Goal: Task Accomplishment & Management: Manage account settings

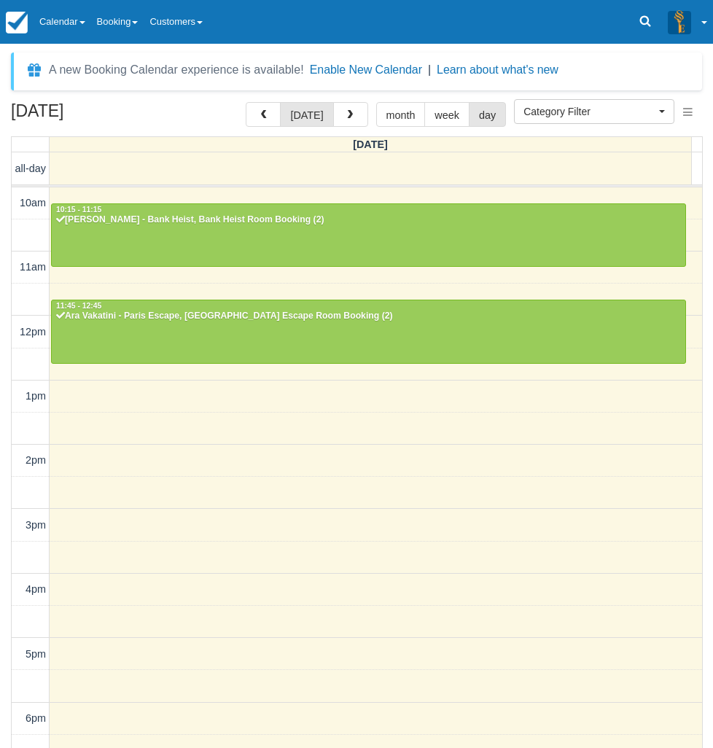
select select
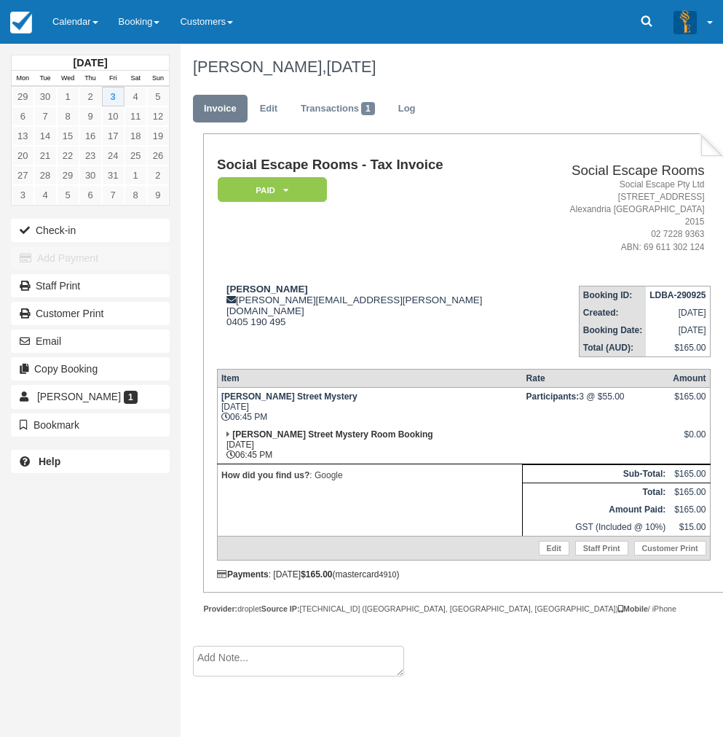
drag, startPoint x: 43, startPoint y: 516, endPoint x: 47, endPoint y: 508, distance: 8.8
click at [43, 516] on div "October 2025 Mon Tue Wed Thu Fri Sat Sun 29 30 1 2 3 4 5 6 7 8 9 10 11 12 13 14…" at bounding box center [90, 368] width 181 height 737
click at [74, 20] on link "Calendar" at bounding box center [75, 22] width 66 height 44
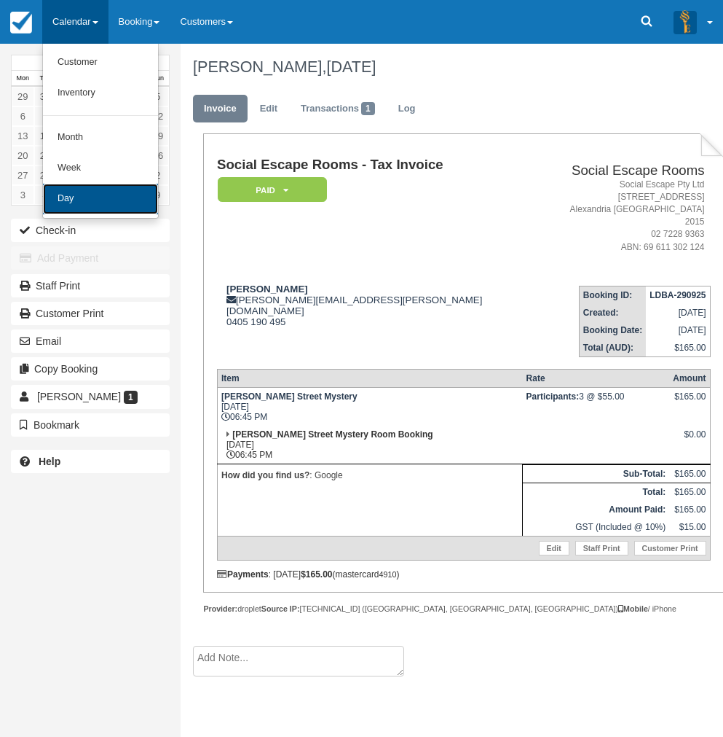
click at [76, 203] on link "Day" at bounding box center [100, 199] width 115 height 31
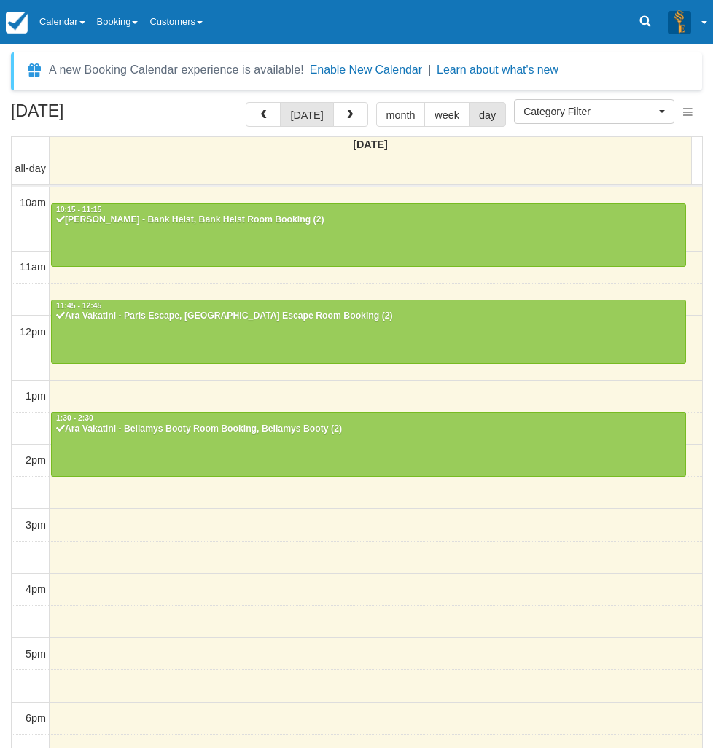
select select
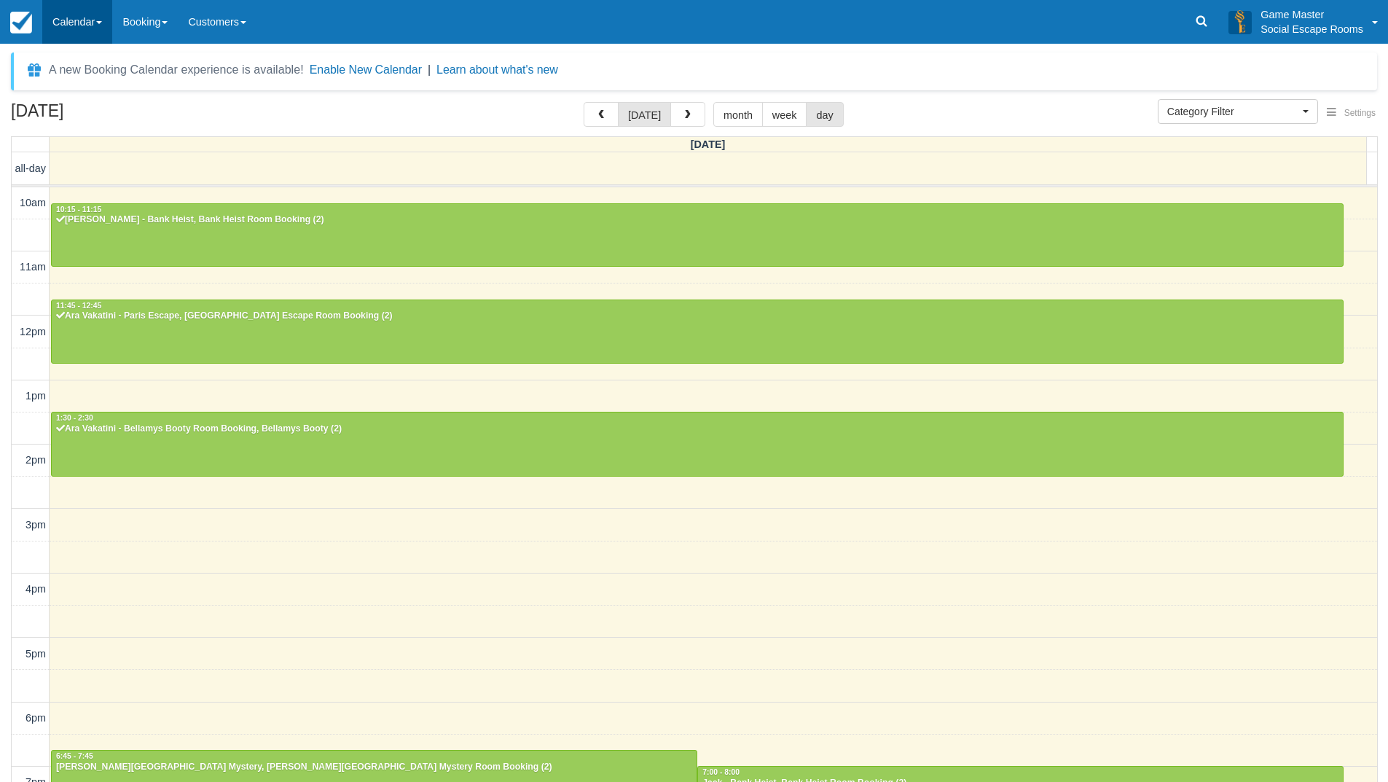
click at [87, 20] on link "Calendar" at bounding box center [77, 22] width 70 height 44
click at [106, 205] on link "Day" at bounding box center [100, 199] width 115 height 31
select select
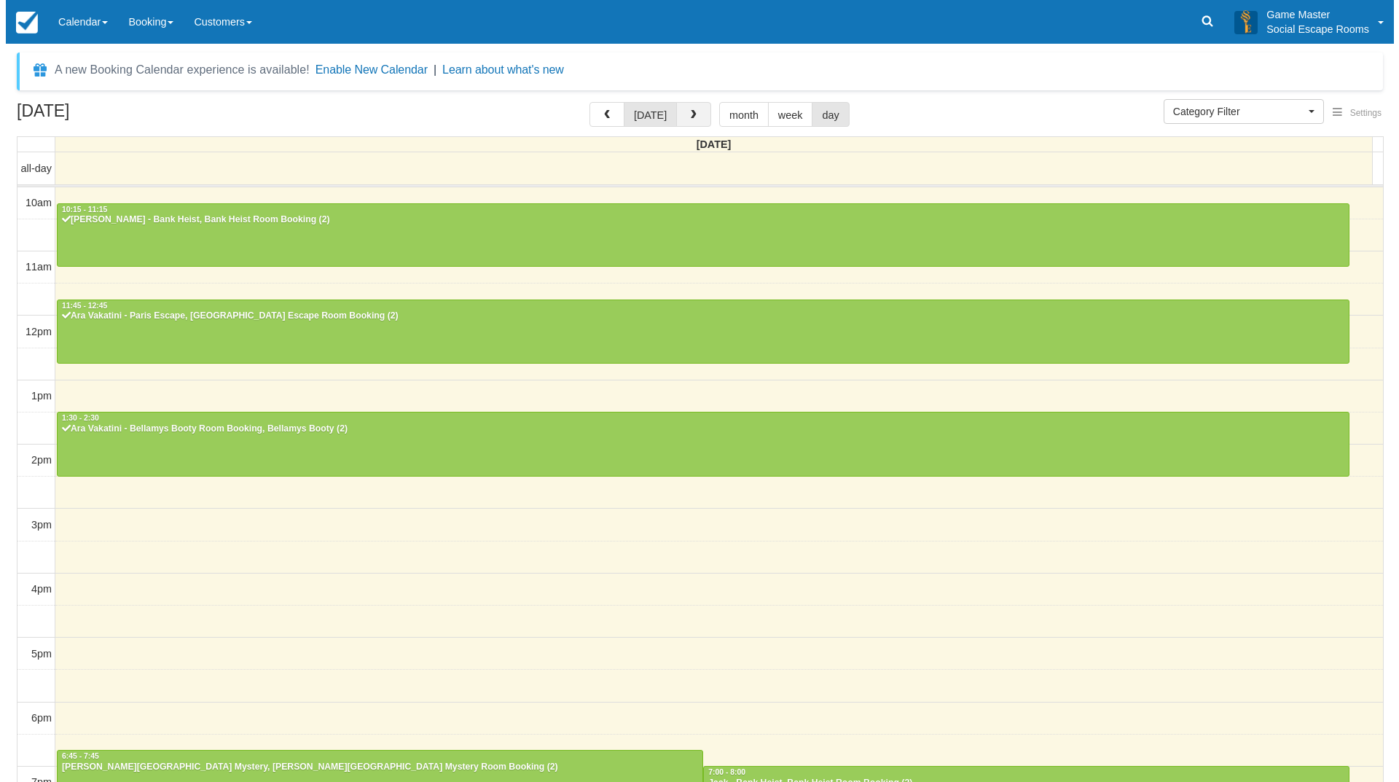
scroll to position [168, 0]
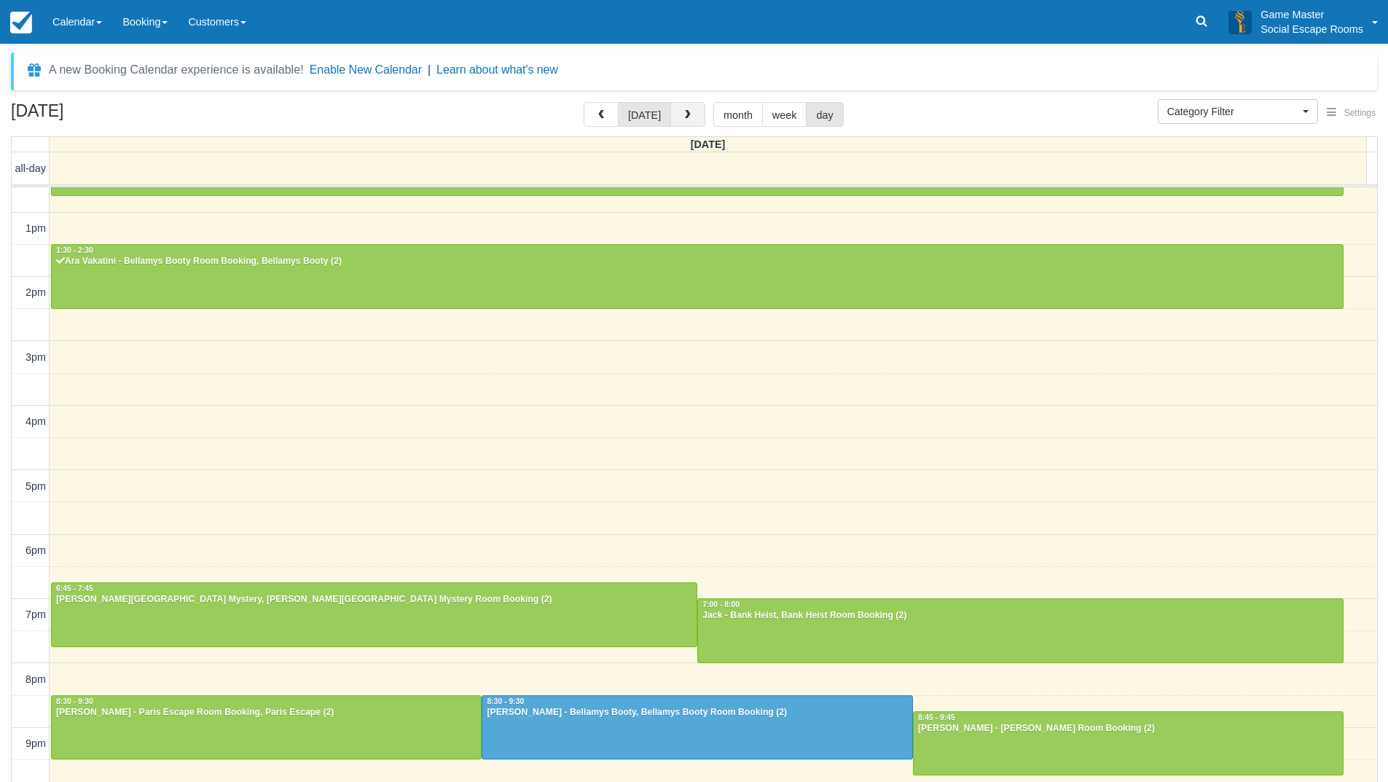
click at [686, 108] on button "button" at bounding box center [687, 114] width 35 height 25
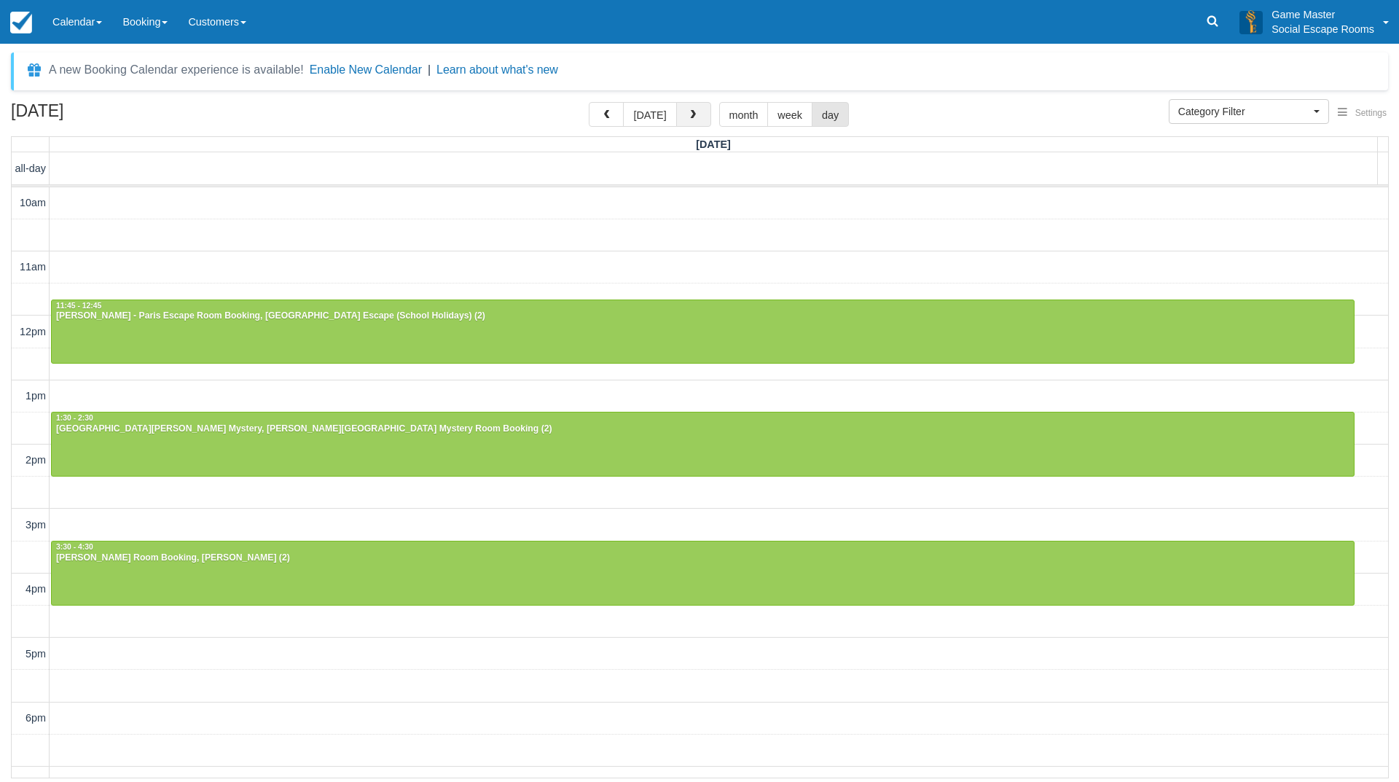
click at [688, 118] on span "button" at bounding box center [693, 115] width 10 height 10
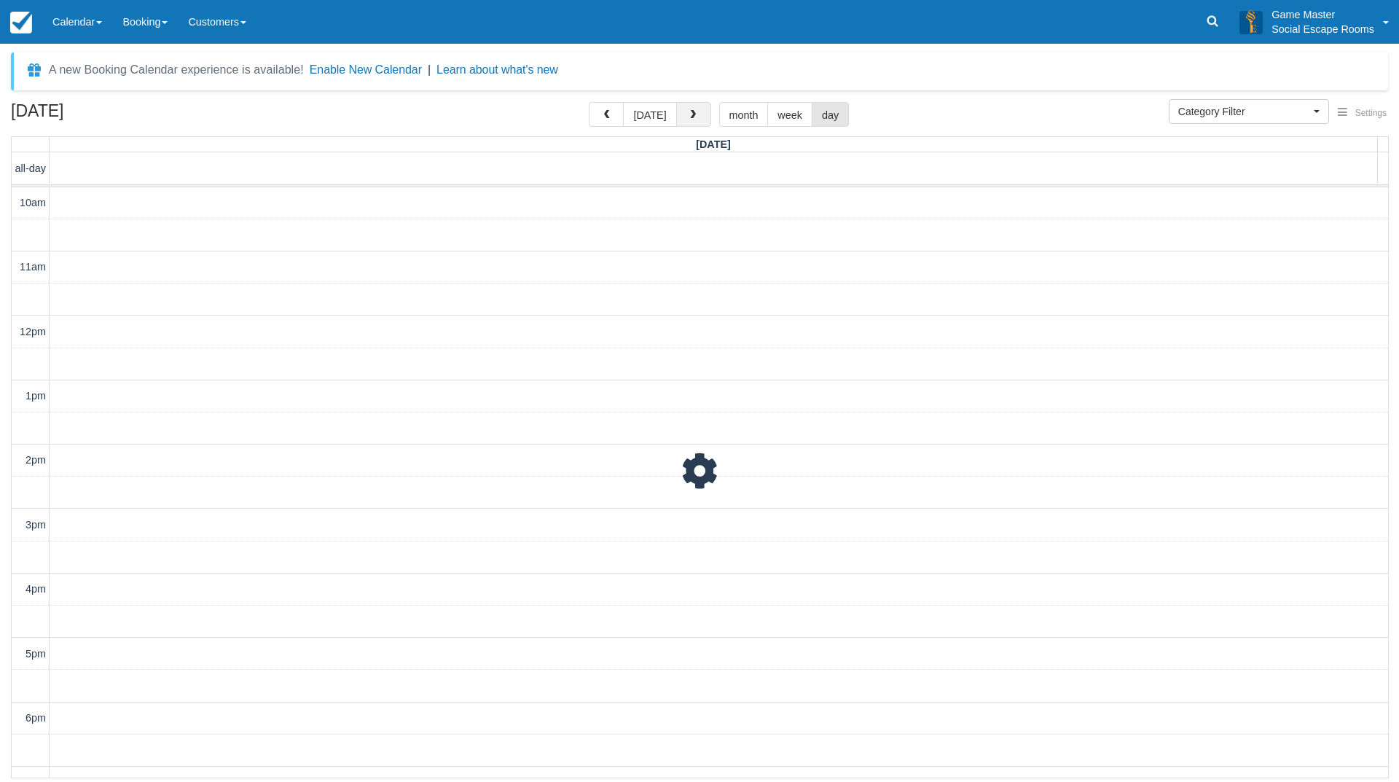
scroll to position [214, 0]
click at [688, 114] on span "button" at bounding box center [693, 115] width 10 height 10
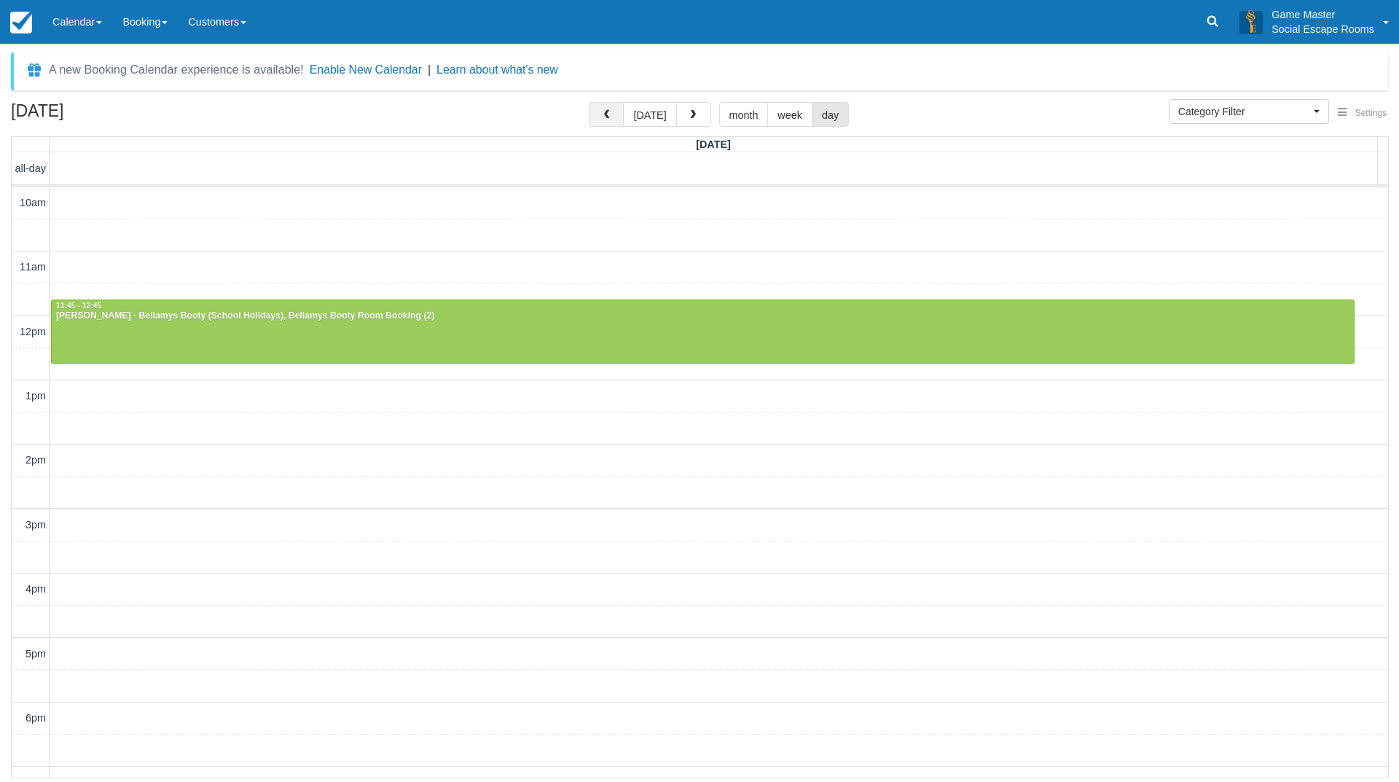
click at [611, 117] on span "button" at bounding box center [606, 115] width 10 height 10
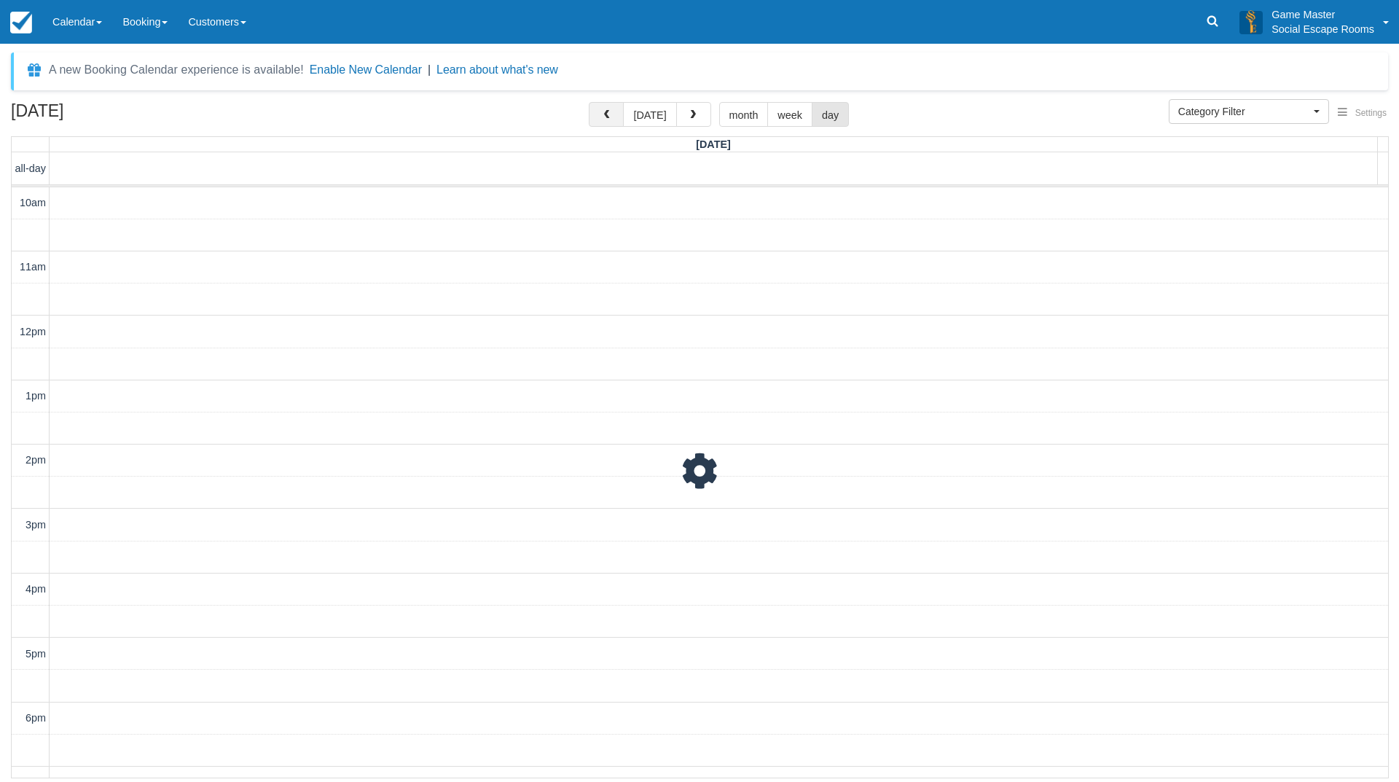
scroll to position [214, 0]
click at [607, 120] on span "button" at bounding box center [606, 115] width 10 height 10
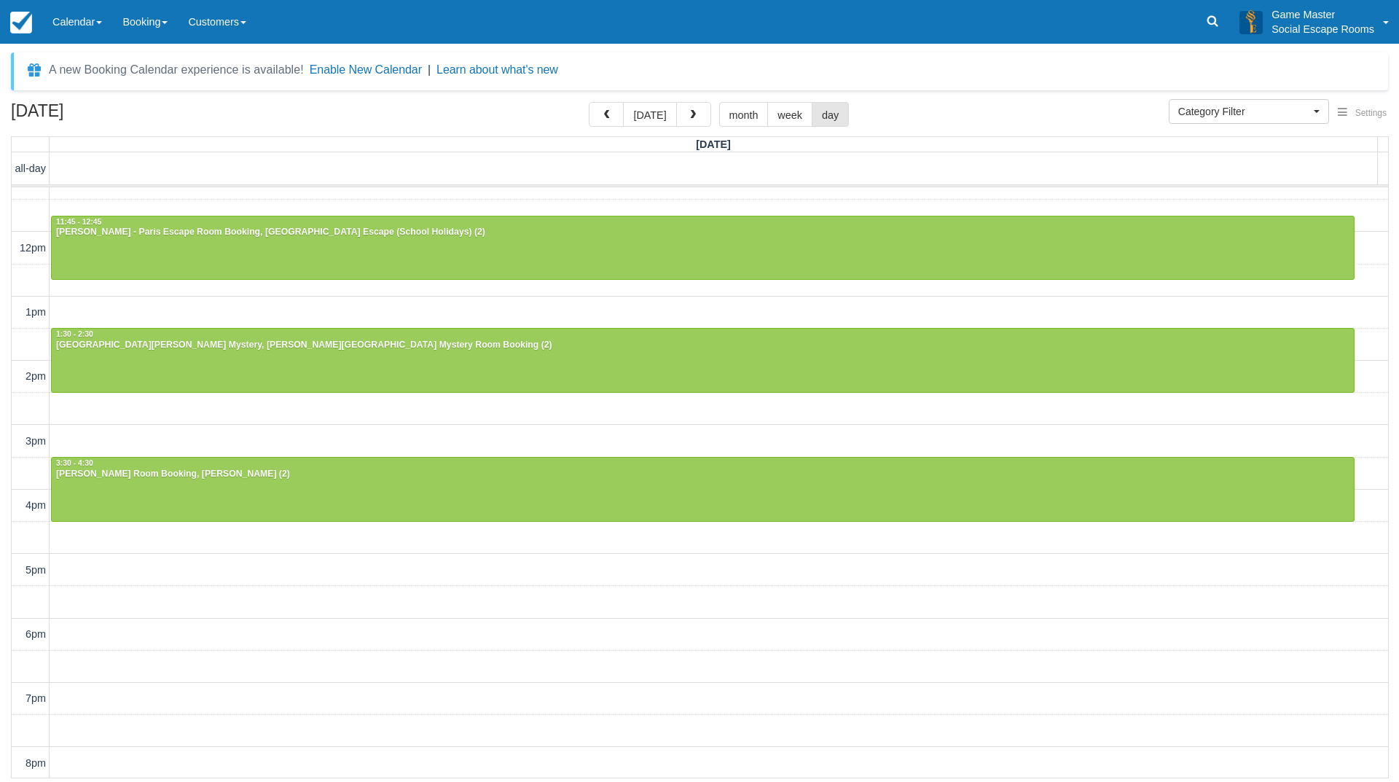
scroll to position [213, 0]
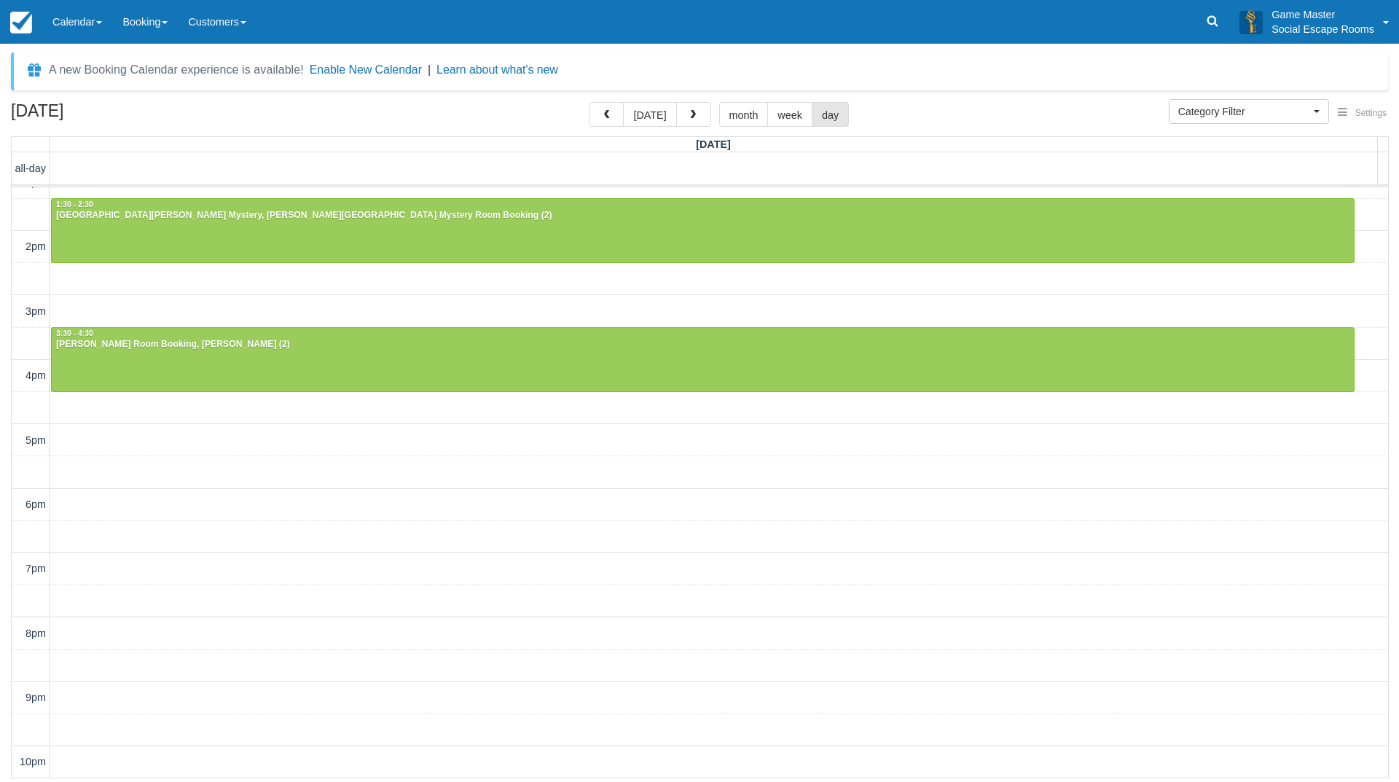
click at [581, 476] on div "10am 11am 12pm 1pm 2pm 3pm 4pm 5pm 6pm 7pm 8pm 9pm 10pm 11:45 - 12:45 Kylie Pon…" at bounding box center [700, 376] width 1376 height 804
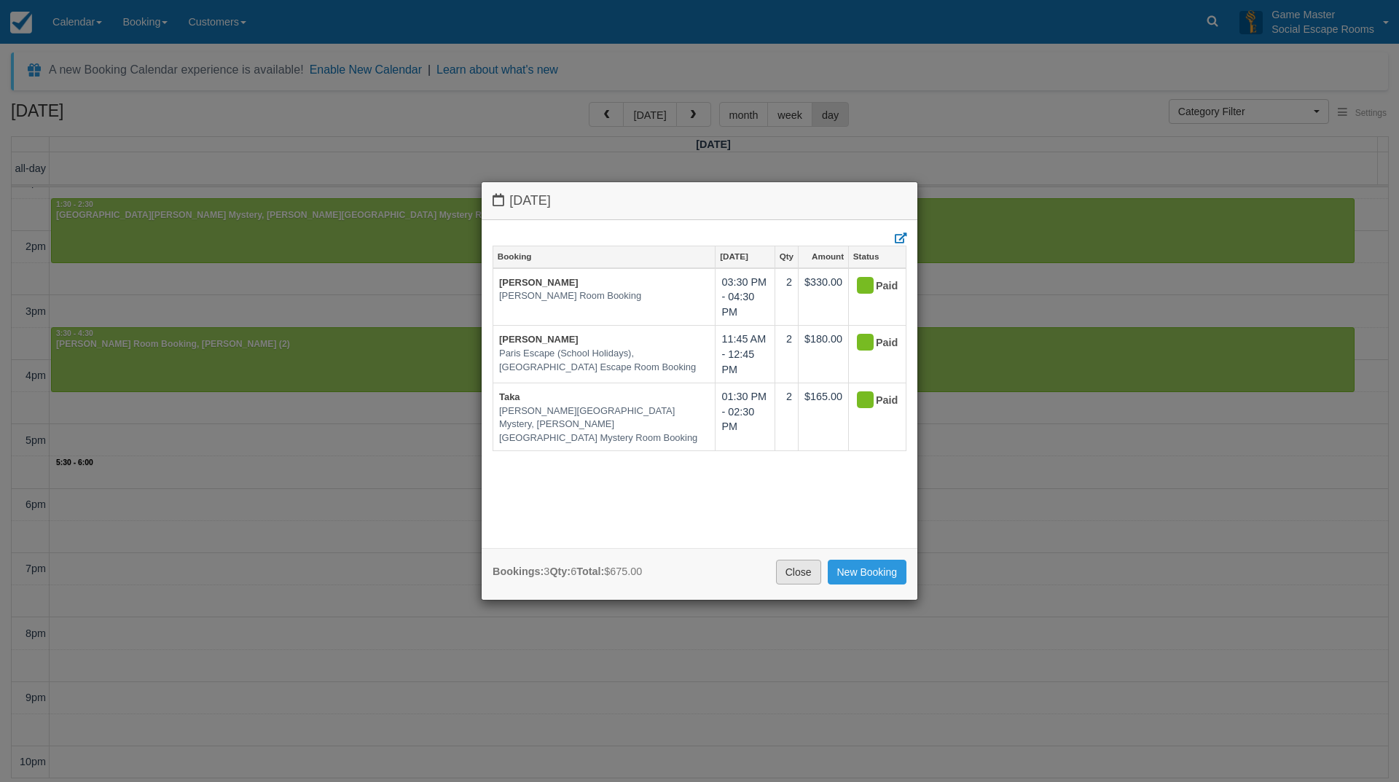
click at [804, 581] on link "Close" at bounding box center [798, 572] width 45 height 25
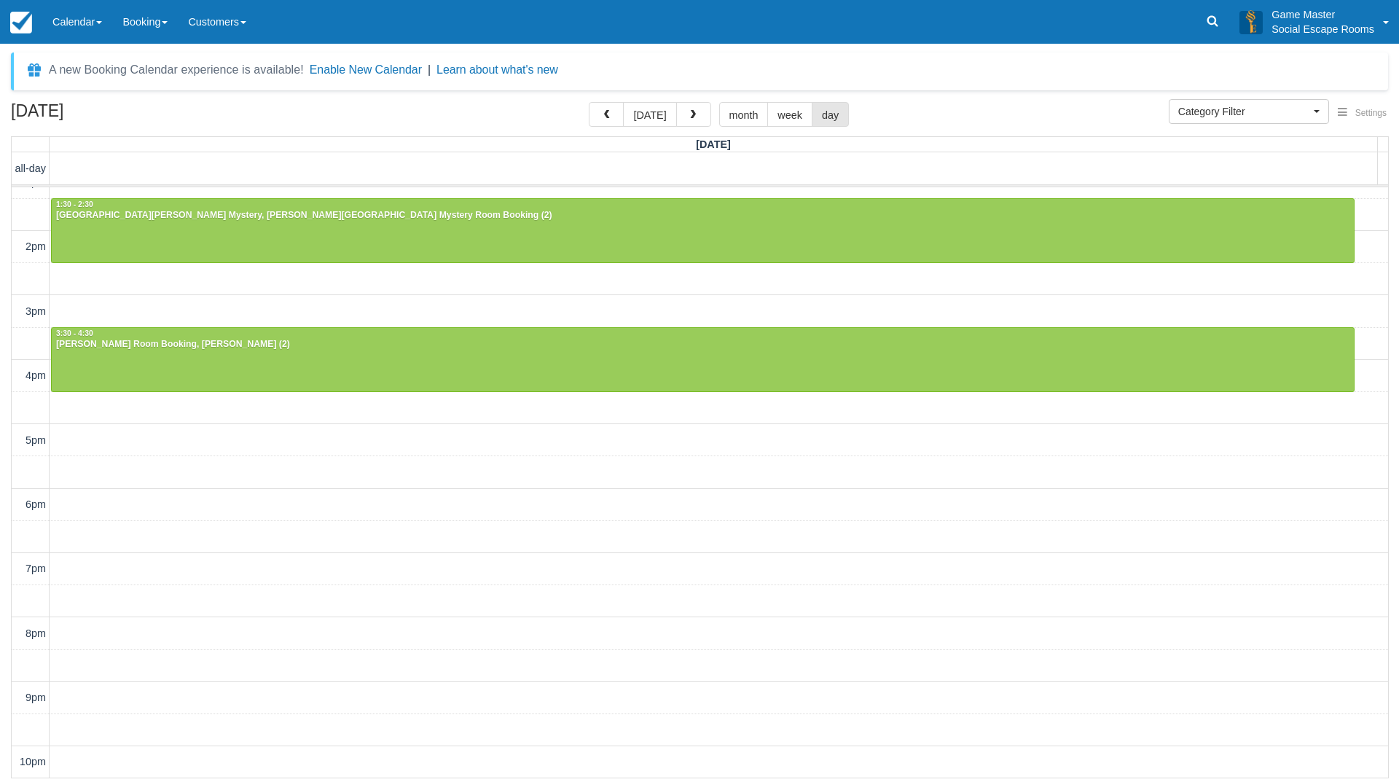
scroll to position [0, 0]
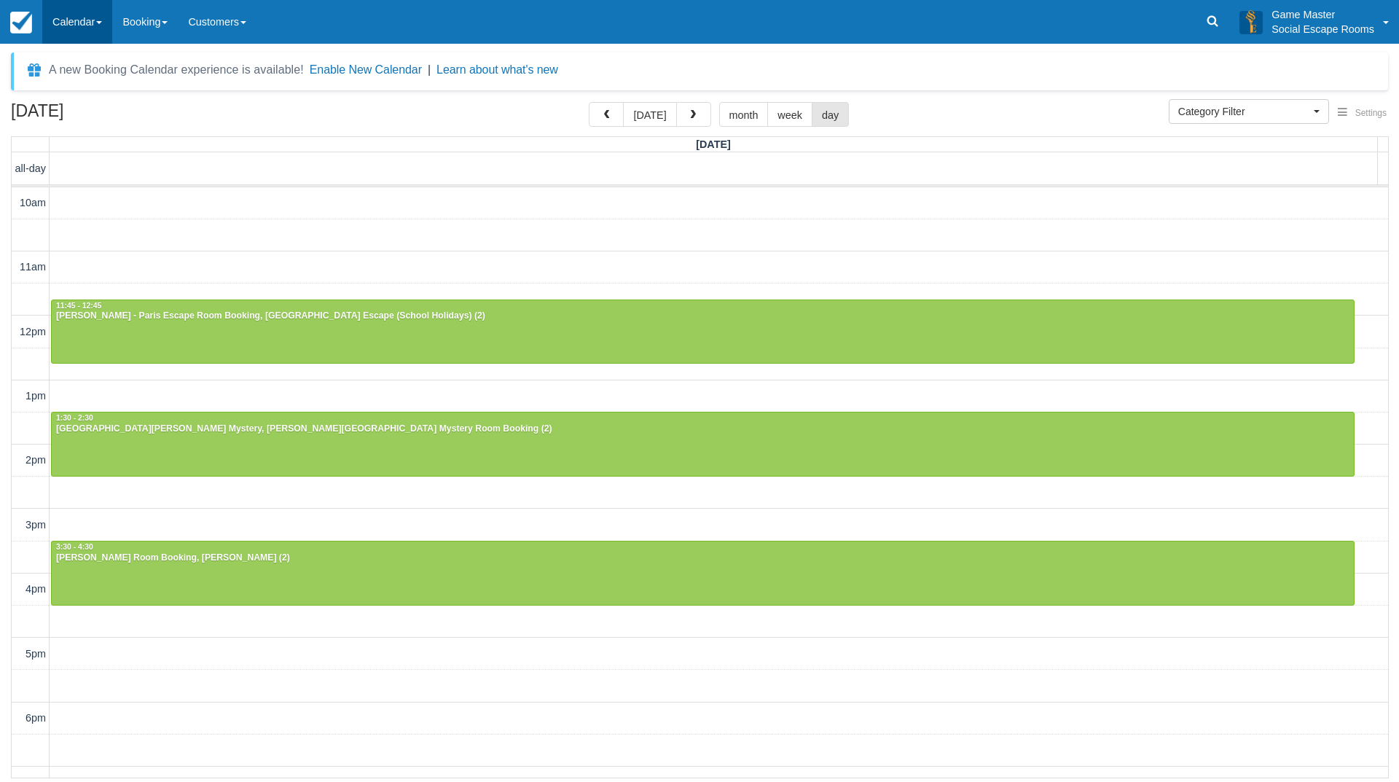
click at [61, 10] on link "Calendar" at bounding box center [77, 22] width 70 height 44
click at [90, 90] on link "Inventory" at bounding box center [100, 93] width 115 height 31
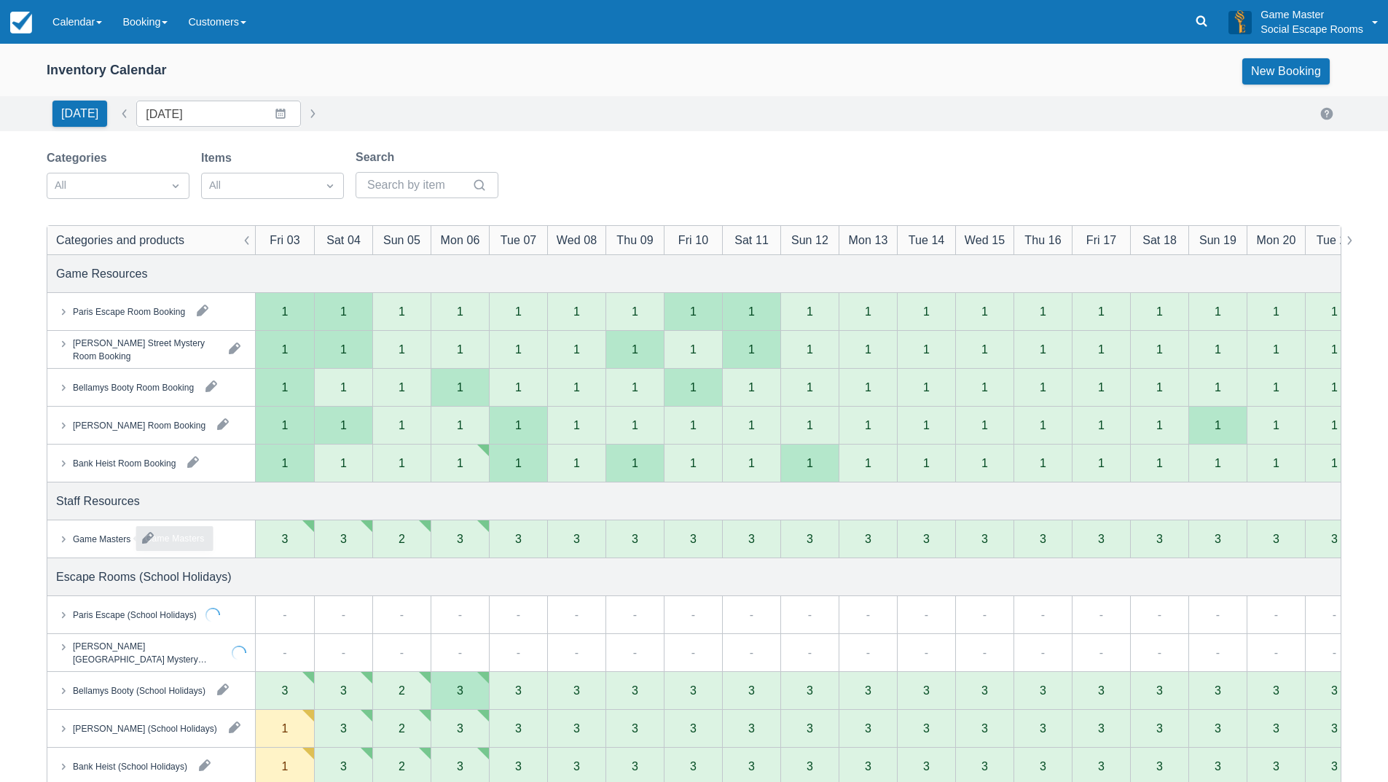
click at [114, 541] on div "Game Masters" at bounding box center [102, 538] width 58 height 13
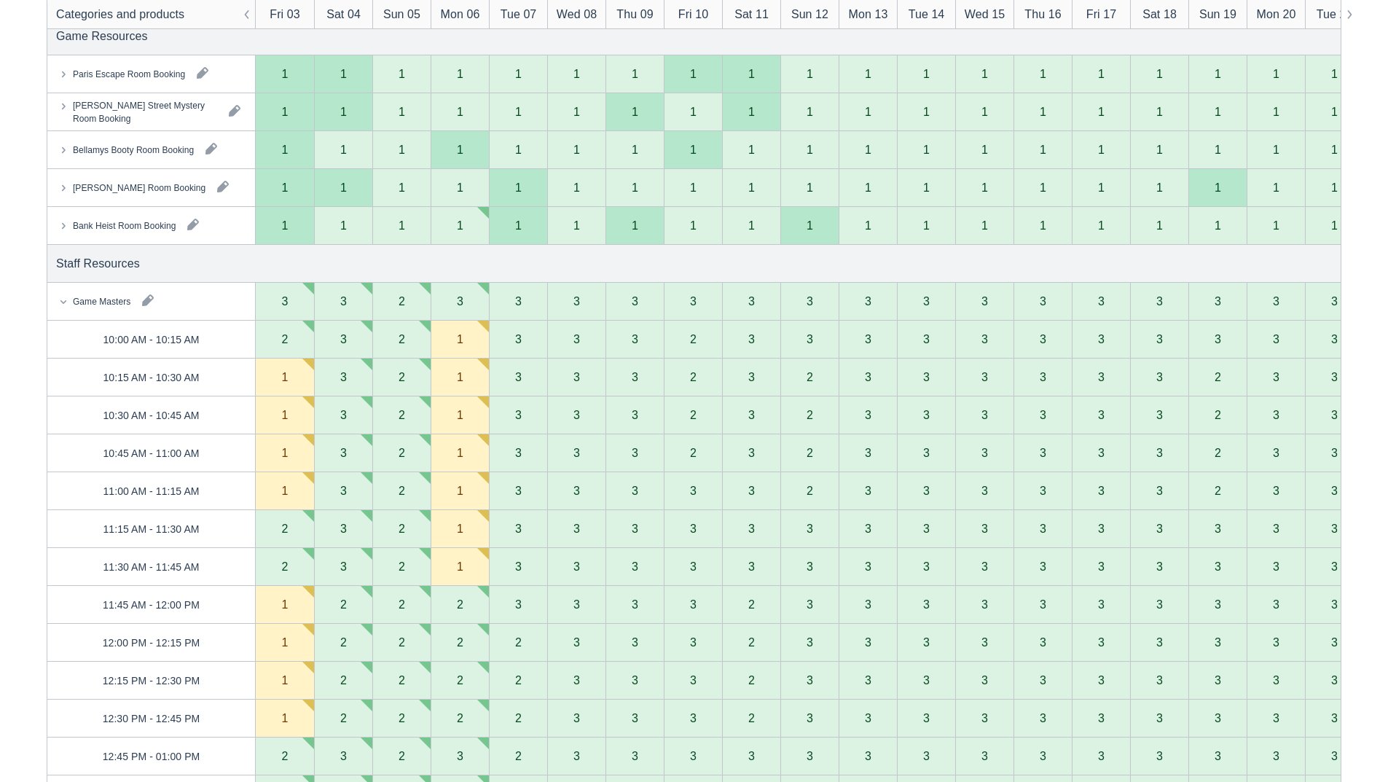
scroll to position [146, 0]
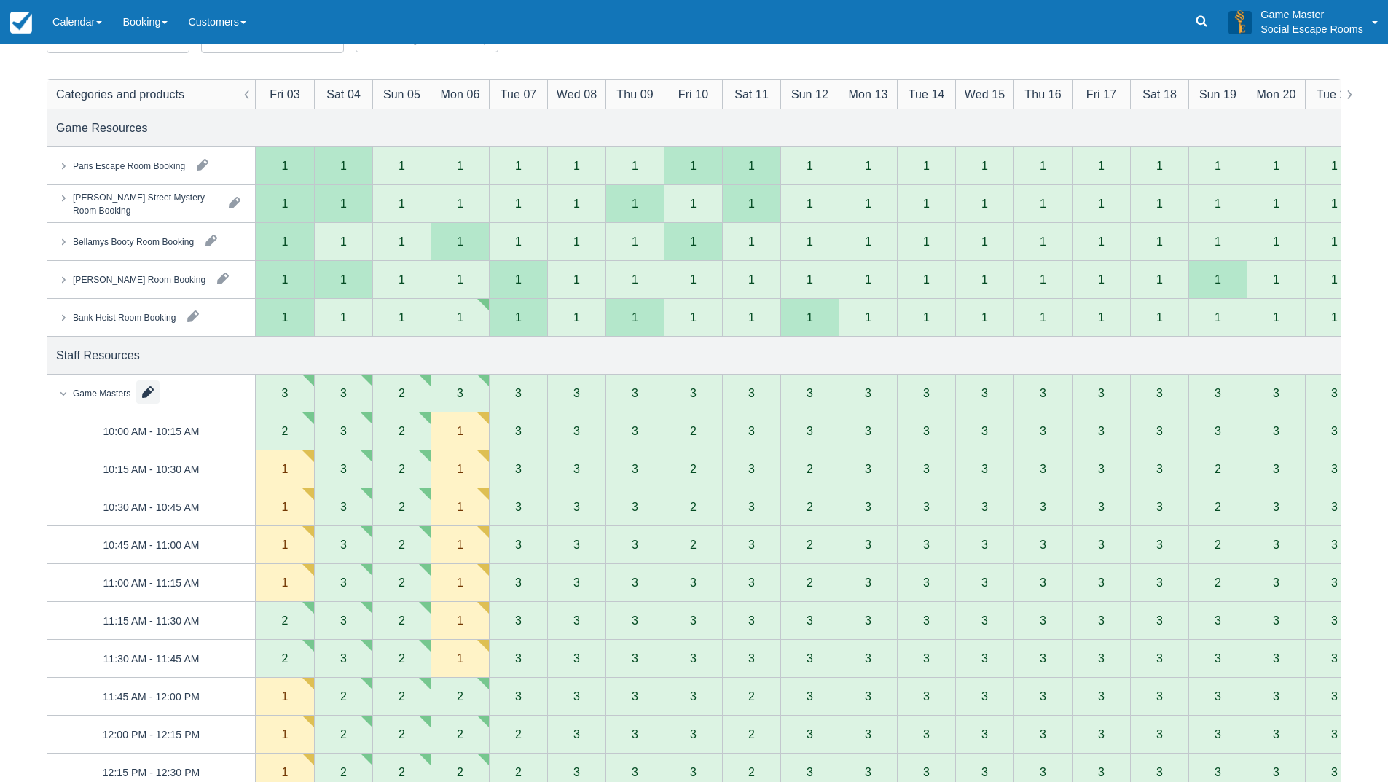
click at [148, 393] on button "button" at bounding box center [147, 391] width 23 height 23
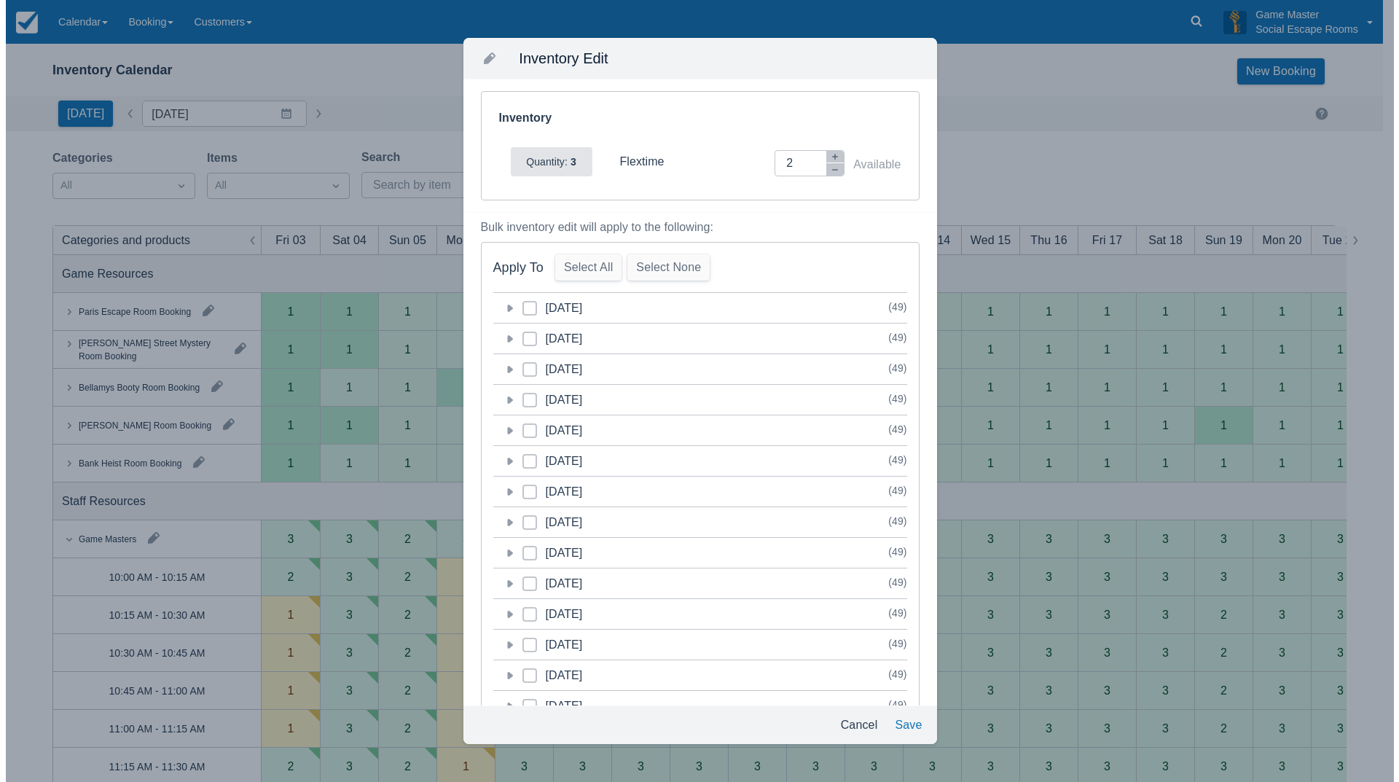
scroll to position [0, 0]
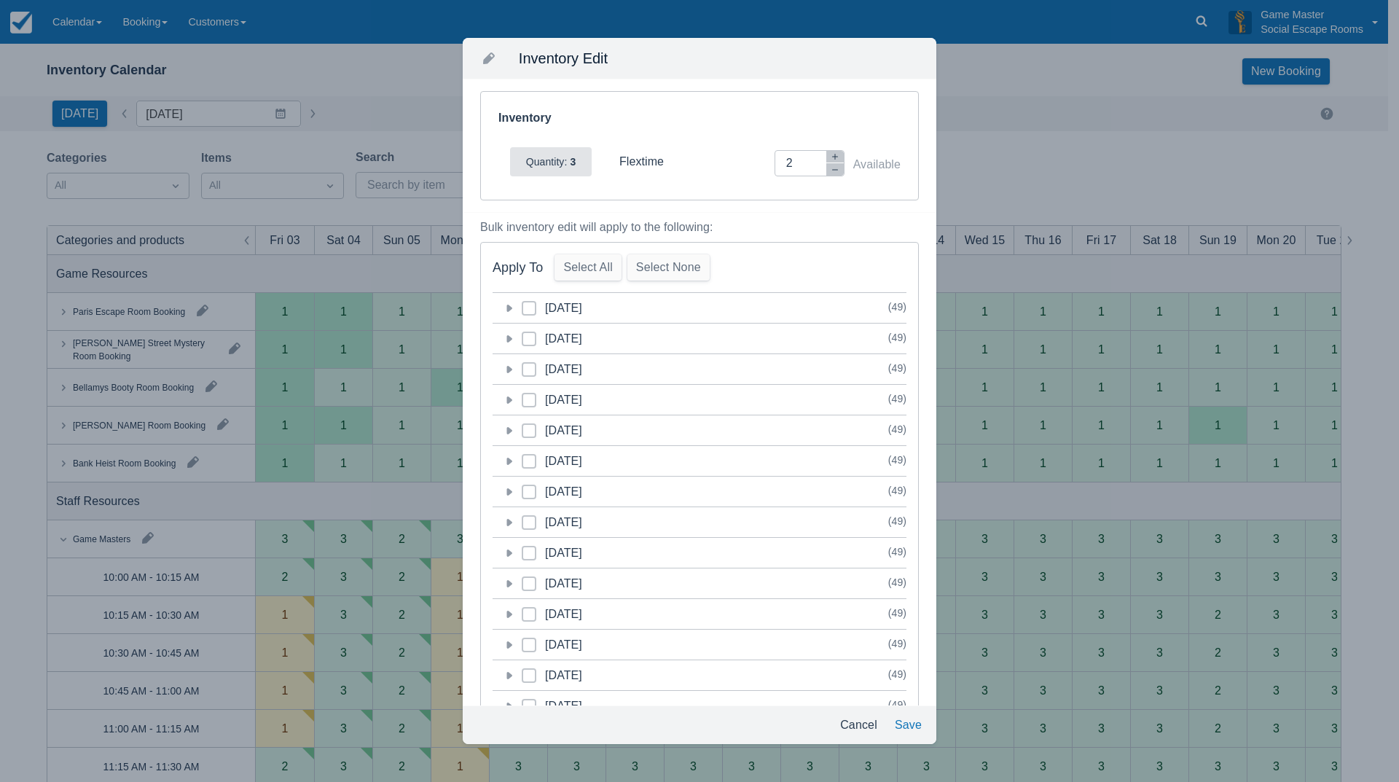
click at [508, 369] on icon at bounding box center [510, 369] width 6 height 7
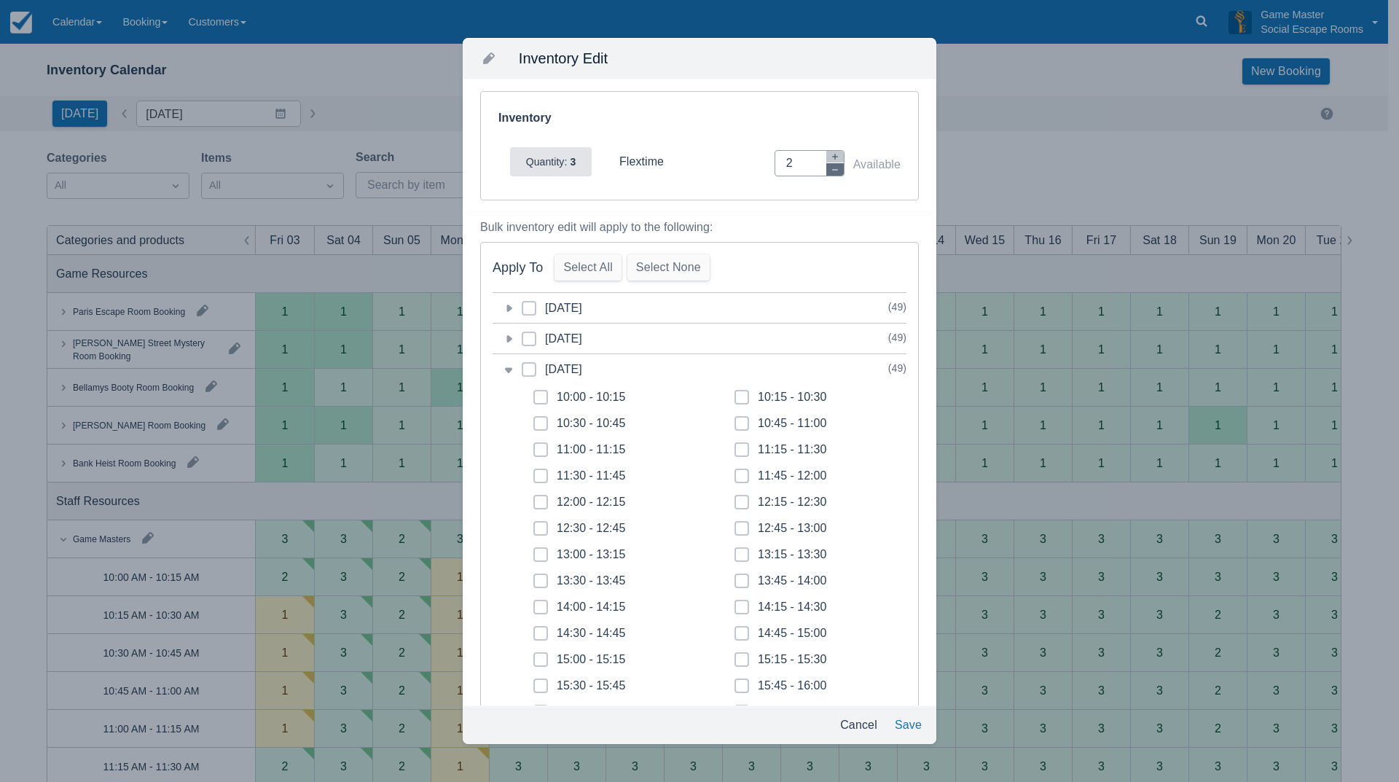
click at [830, 169] on button "button" at bounding box center [834, 169] width 17 height 12
type input "0"
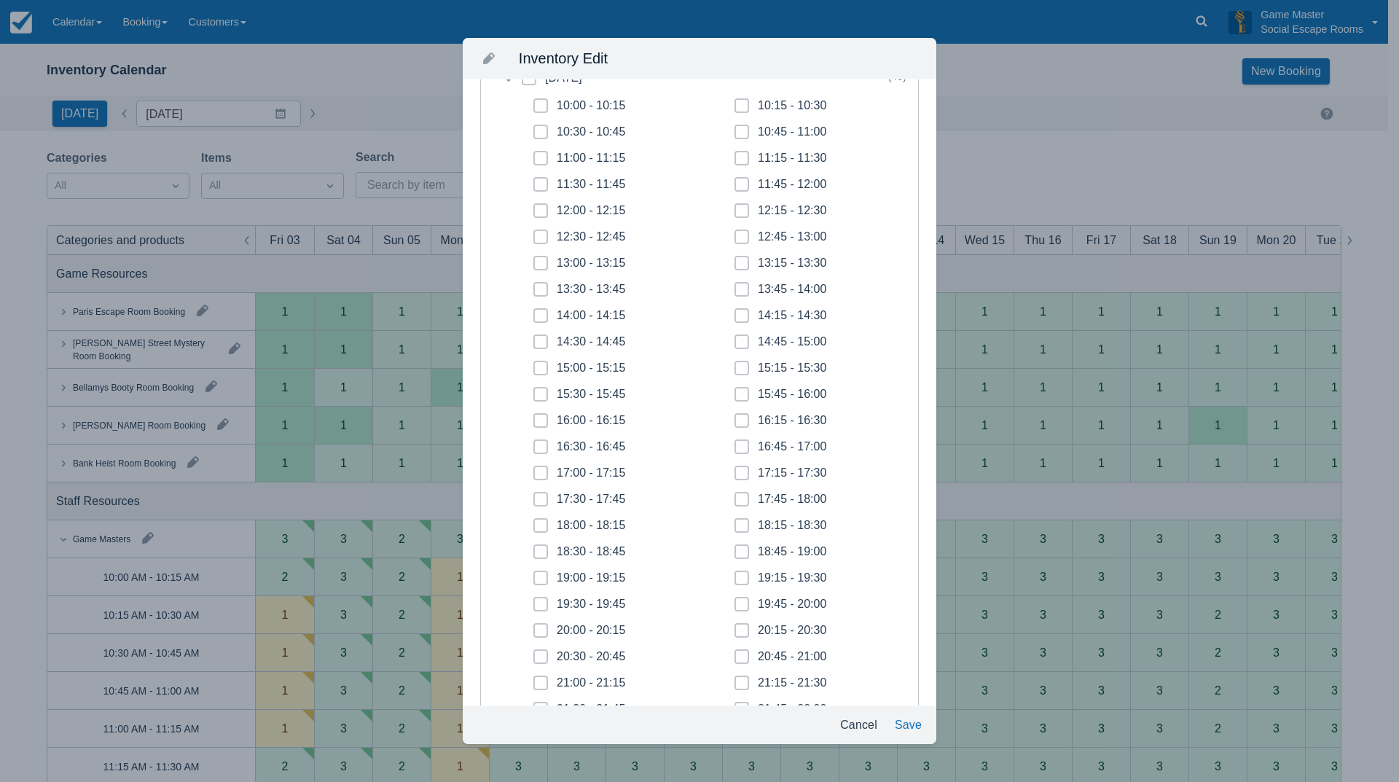
scroll to position [437, 0]
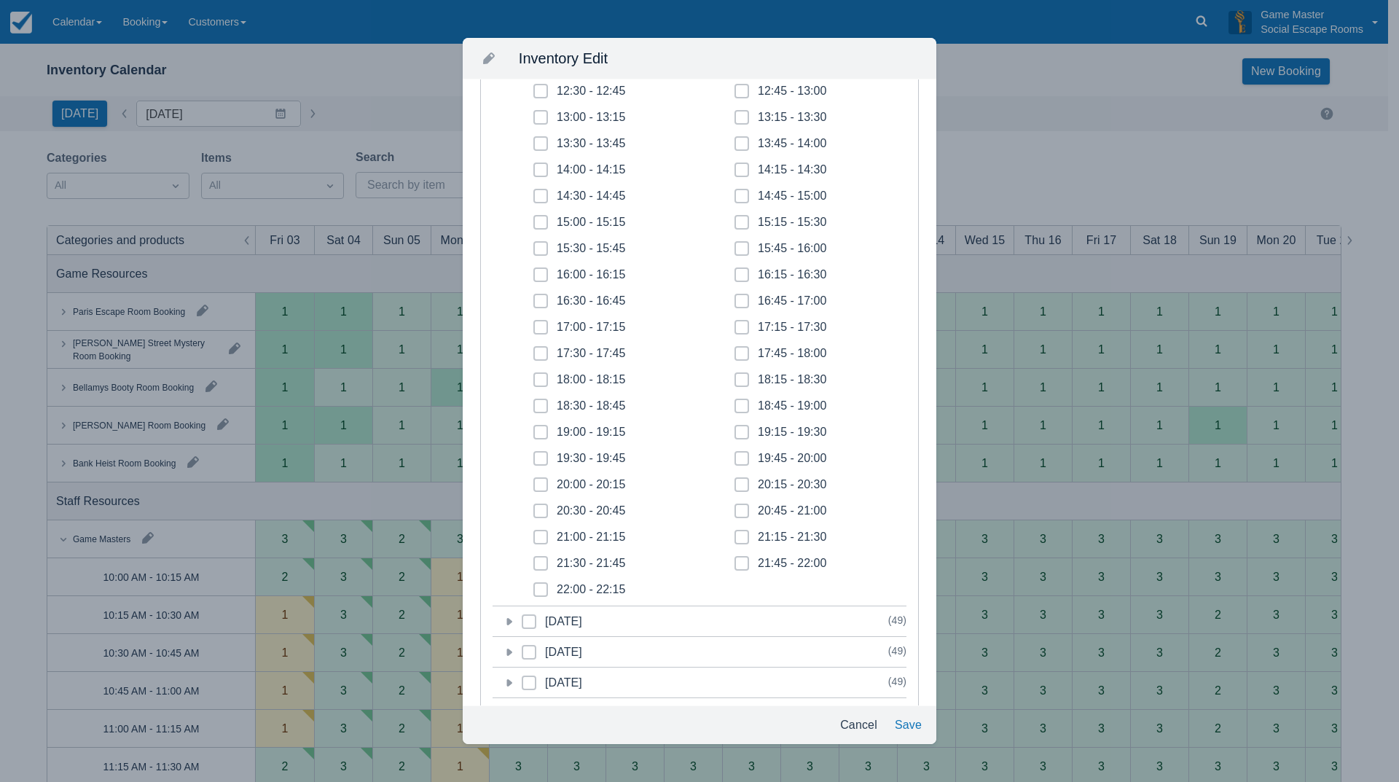
drag, startPoint x: 742, startPoint y: 403, endPoint x: 742, endPoint y: 414, distance: 11.0
click at [742, 404] on span at bounding box center [741, 412] width 15 height 26
click at [735, 402] on input "18:45 - 19:00" at bounding box center [734, 401] width 1 height 1
checkbox input "true"
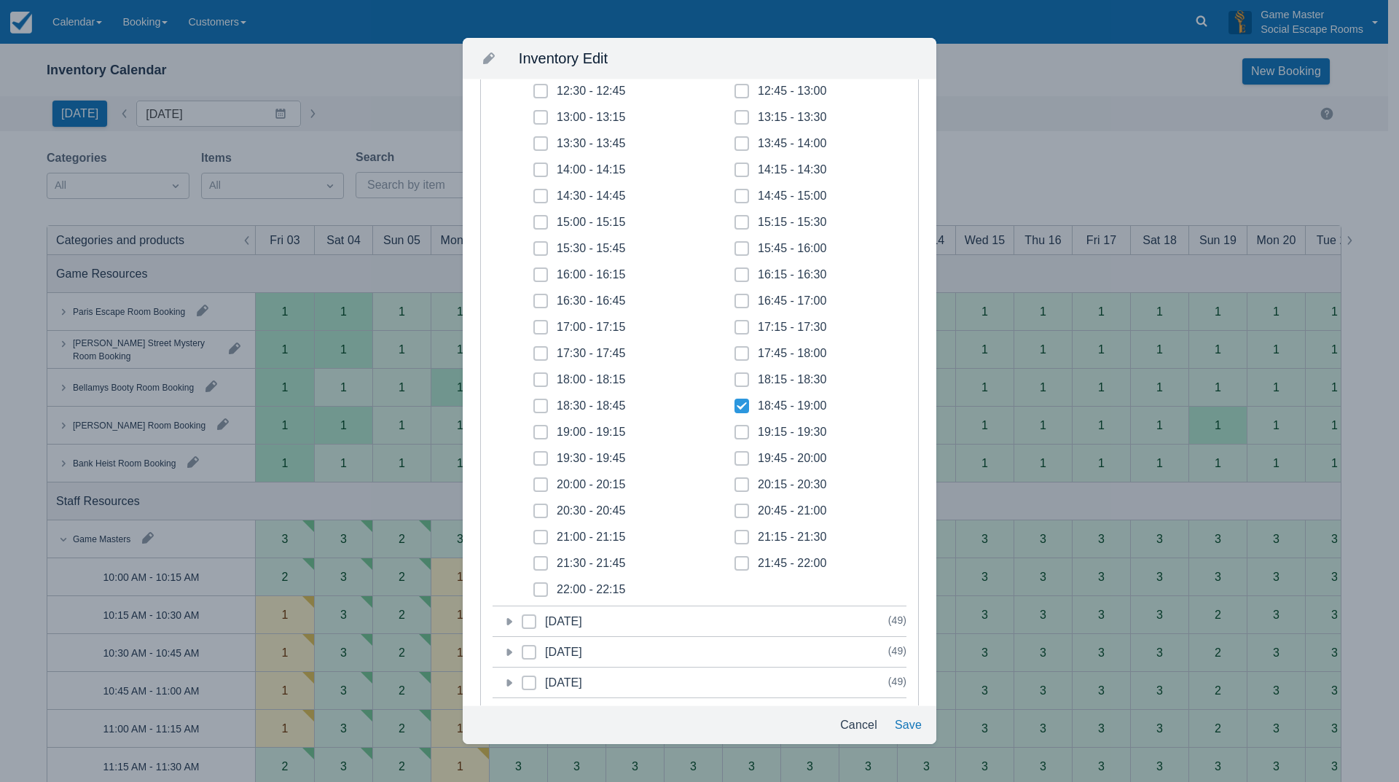
click at [741, 433] on span at bounding box center [741, 438] width 15 height 26
click at [735, 428] on input "19:15 - 19:30" at bounding box center [734, 428] width 1 height 1
checkbox input "true"
click at [739, 462] on span at bounding box center [741, 464] width 15 height 26
click at [735, 455] on input "19:45 - 20:00" at bounding box center [734, 454] width 1 height 1
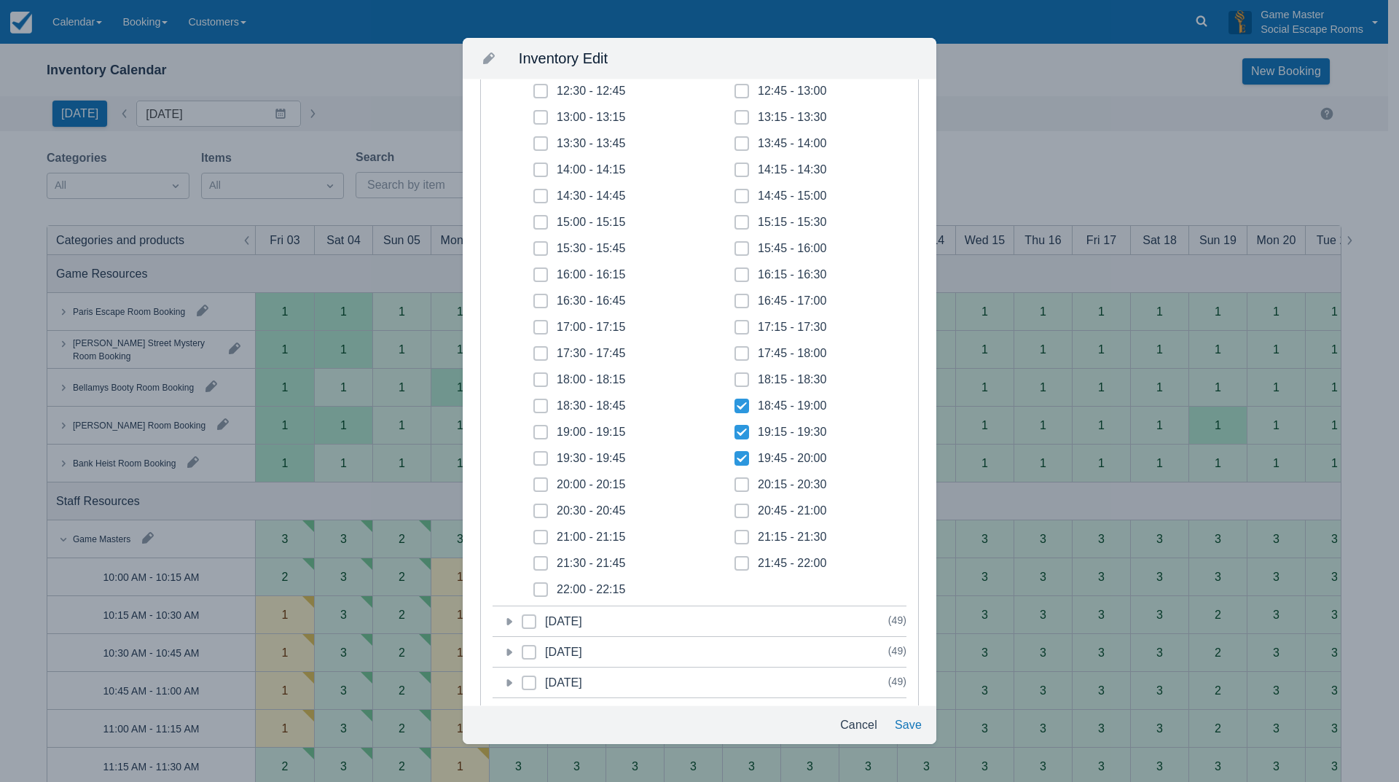
checkbox input "true"
click at [740, 486] on span at bounding box center [741, 490] width 15 height 26
click at [735, 481] on input "20:15 - 20:30" at bounding box center [734, 480] width 1 height 1
checkbox input "true"
click at [742, 510] on span at bounding box center [741, 516] width 15 height 26
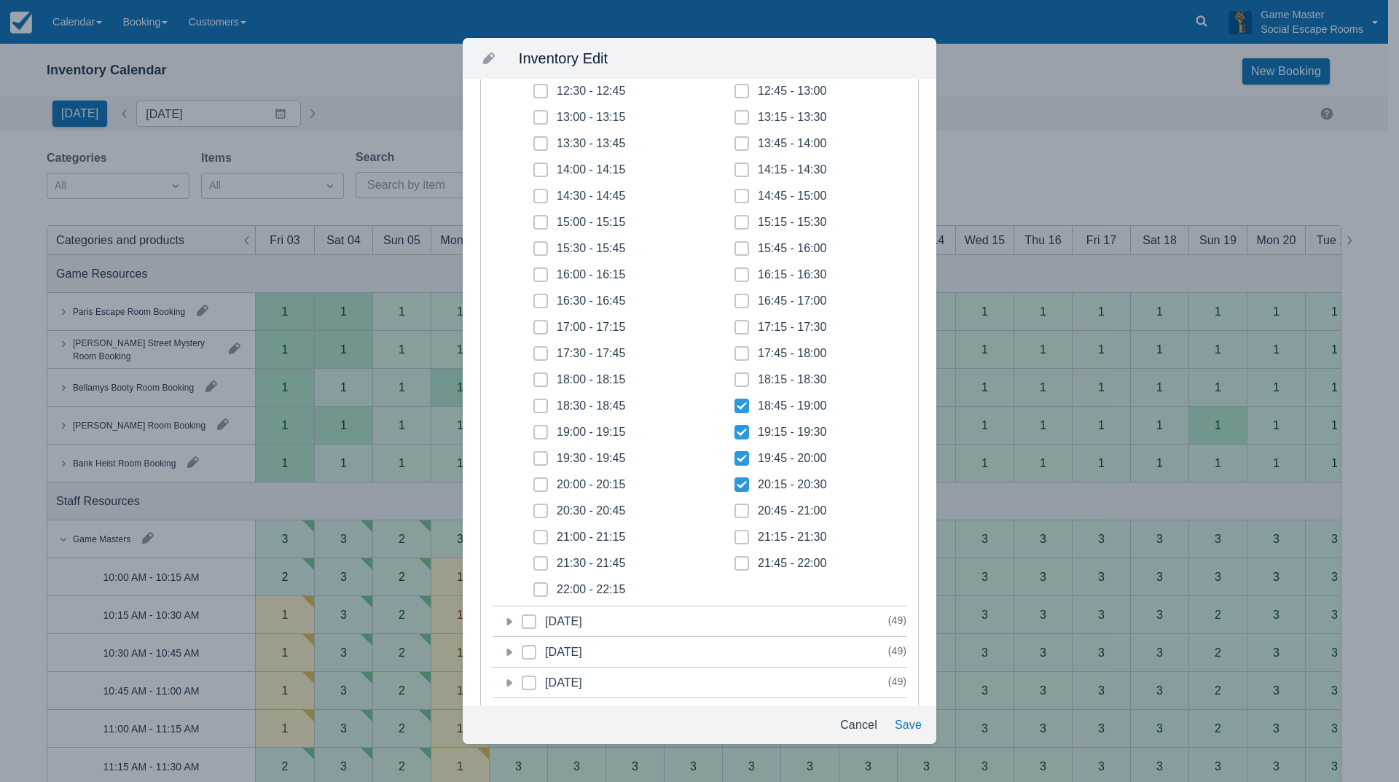
click at [735, 507] on input "20:45 - 21:00" at bounding box center [734, 506] width 1 height 1
checkbox input "true"
click at [741, 533] on span at bounding box center [741, 543] width 15 height 26
click at [735, 533] on input "21:15 - 21:30" at bounding box center [734, 533] width 1 height 1
checkbox input "true"
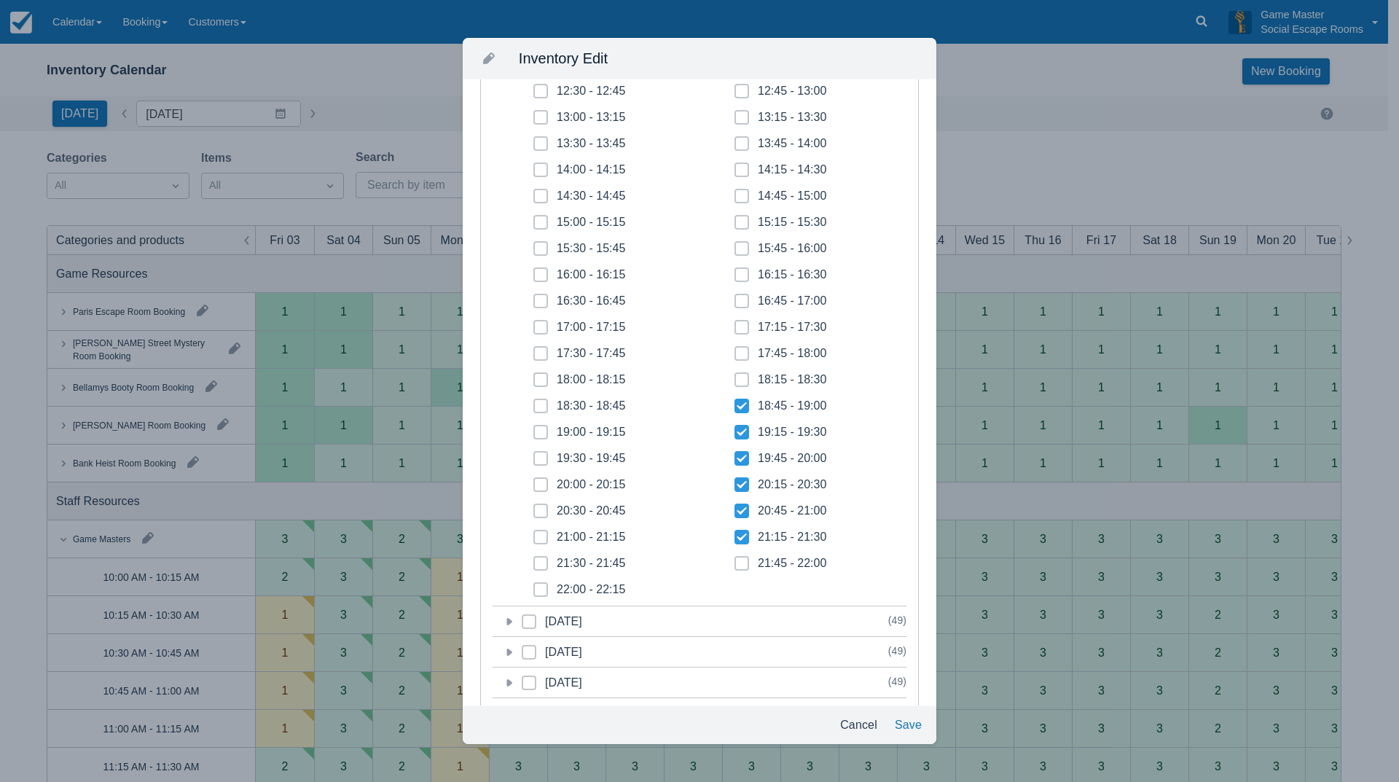
click at [739, 562] on span at bounding box center [741, 569] width 15 height 26
click at [735, 560] on input "21:45 - 22:00" at bounding box center [734, 559] width 1 height 1
checkbox input "true"
click at [533, 592] on span at bounding box center [540, 595] width 15 height 26
click at [533, 586] on input "22:00 - 22:15" at bounding box center [533, 585] width 1 height 1
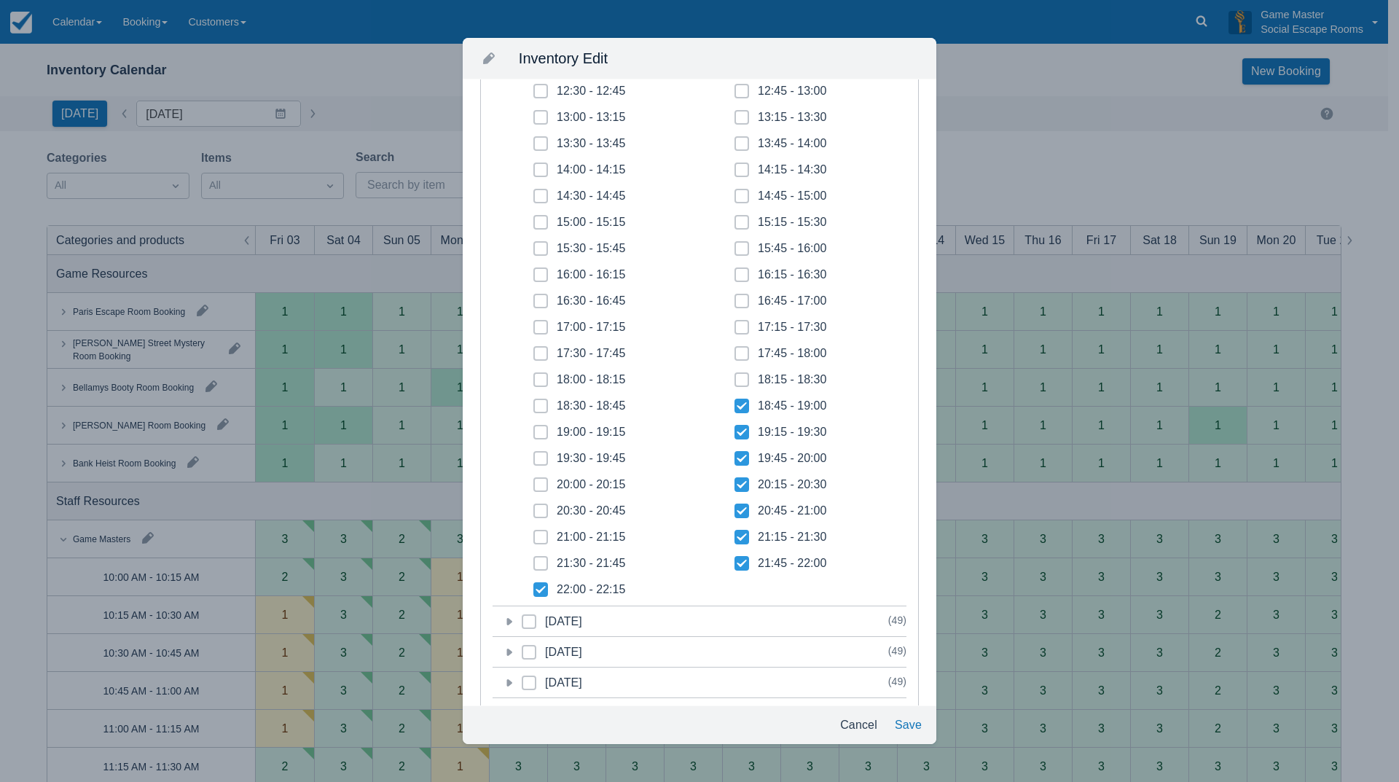
checkbox input "true"
click at [539, 565] on icon at bounding box center [541, 563] width 6 height 6
click at [534, 560] on input "21:30 - 21:45" at bounding box center [533, 559] width 1 height 1
checkbox input "true"
click at [540, 533] on span at bounding box center [540, 543] width 15 height 26
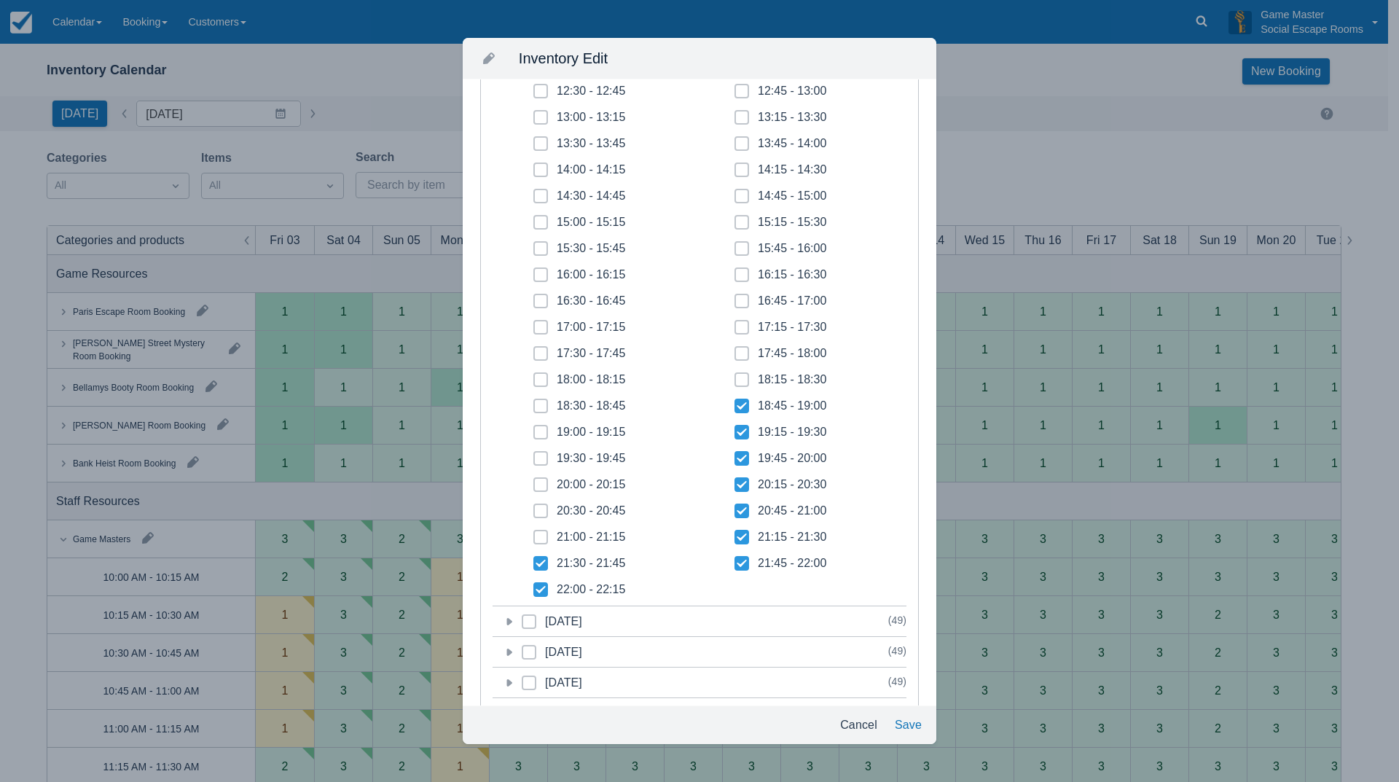
click at [534, 533] on input "21:00 - 21:15" at bounding box center [533, 533] width 1 height 1
checkbox input "true"
click at [545, 511] on span at bounding box center [540, 516] width 15 height 26
click at [534, 507] on input "20:30 - 20:45" at bounding box center [533, 506] width 1 height 1
checkbox input "true"
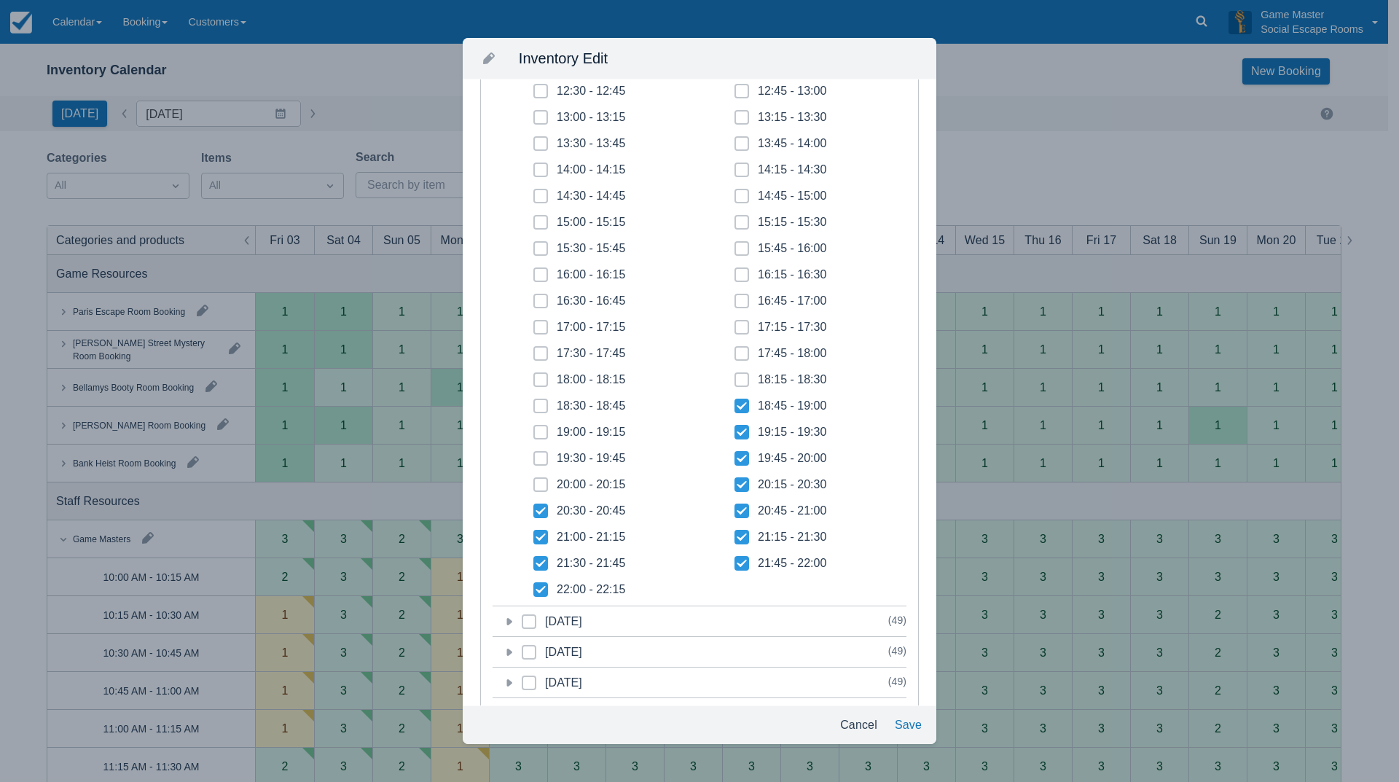
click at [542, 482] on icon at bounding box center [541, 485] width 6 height 6
click at [534, 481] on input "20:00 - 20:15" at bounding box center [533, 480] width 1 height 1
checkbox input "true"
click at [542, 458] on icon at bounding box center [541, 458] width 6 height 6
click at [534, 455] on input "19:30 - 19:45" at bounding box center [533, 454] width 1 height 1
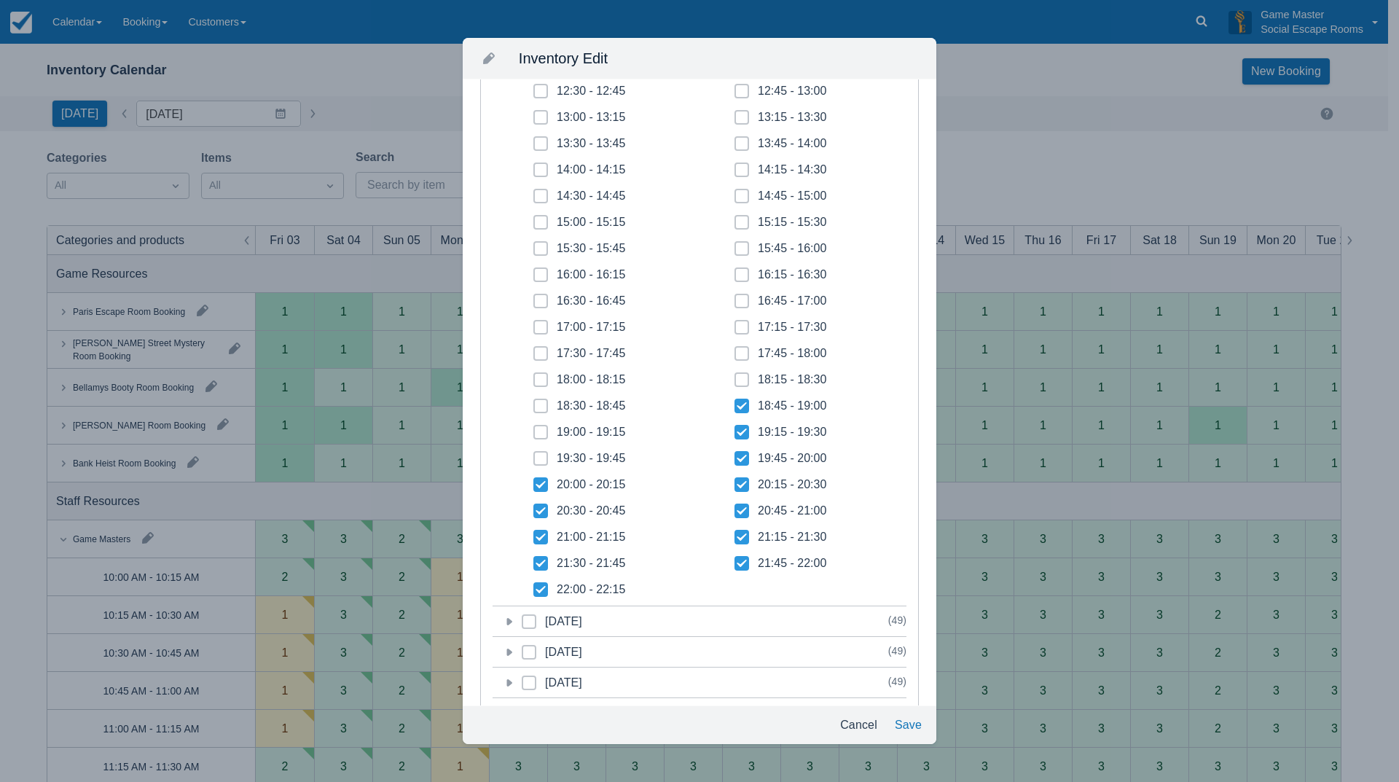
checkbox input "true"
click at [543, 430] on icon at bounding box center [541, 432] width 6 height 6
click at [534, 428] on input "19:00 - 19:15" at bounding box center [533, 428] width 1 height 1
checkbox input "true"
click at [543, 406] on icon at bounding box center [541, 406] width 6 height 6
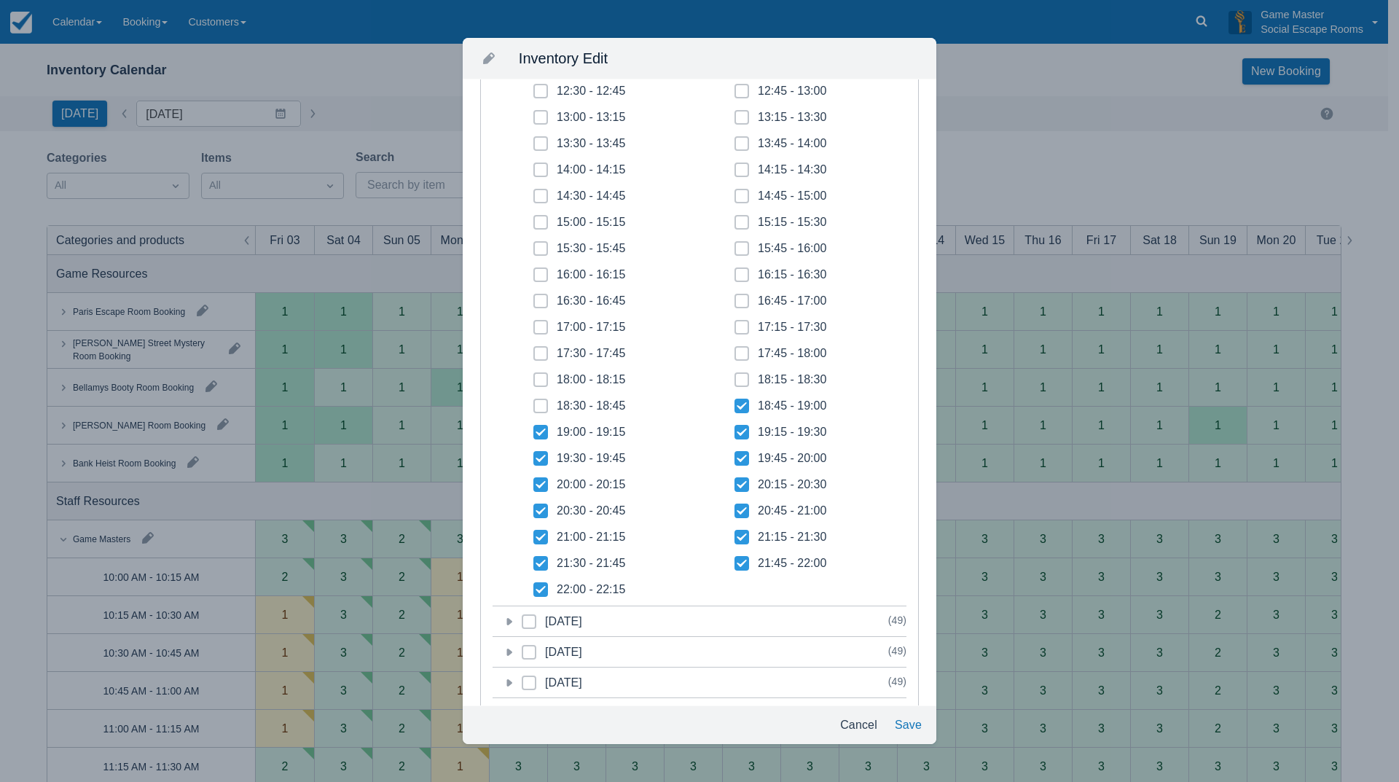
click at [534, 402] on input "18:30 - 18:45" at bounding box center [533, 401] width 1 height 1
checkbox input "true"
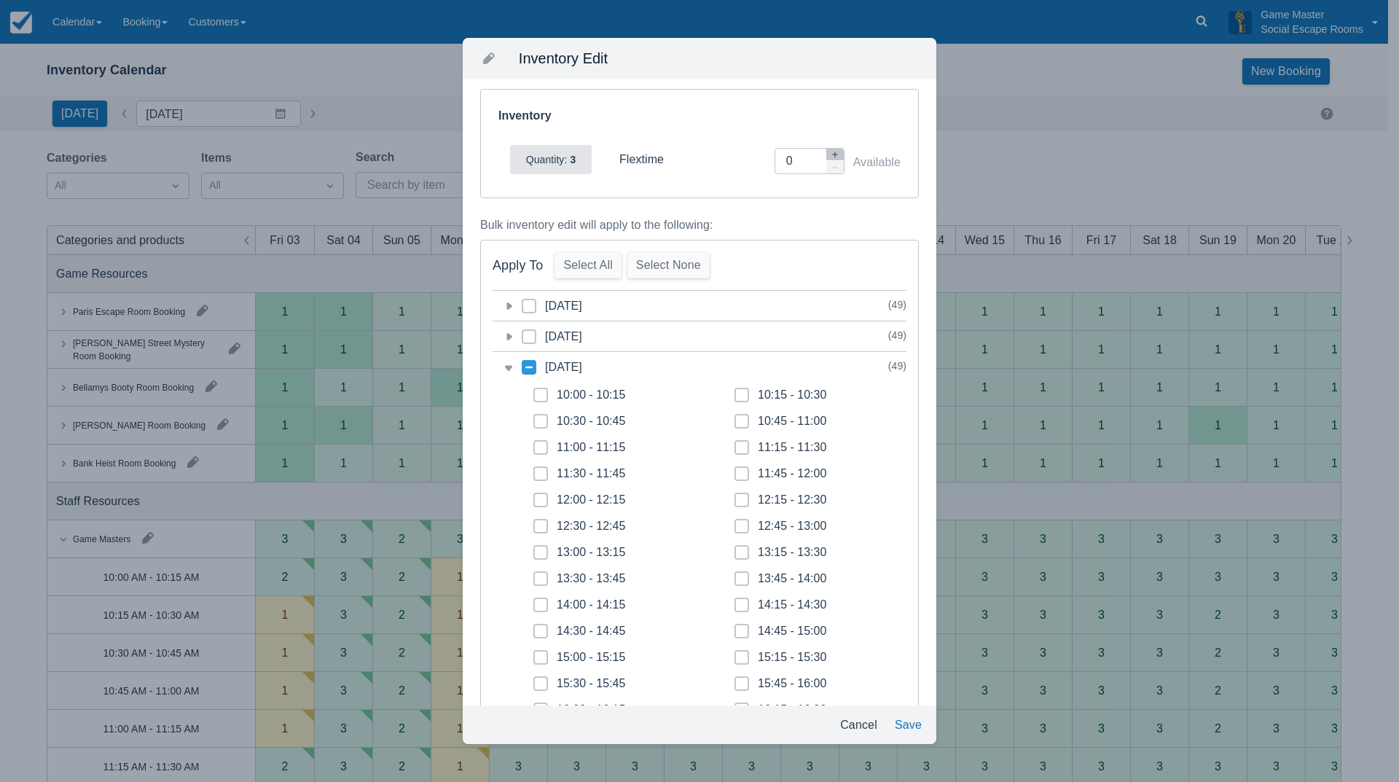
scroll to position [0, 0]
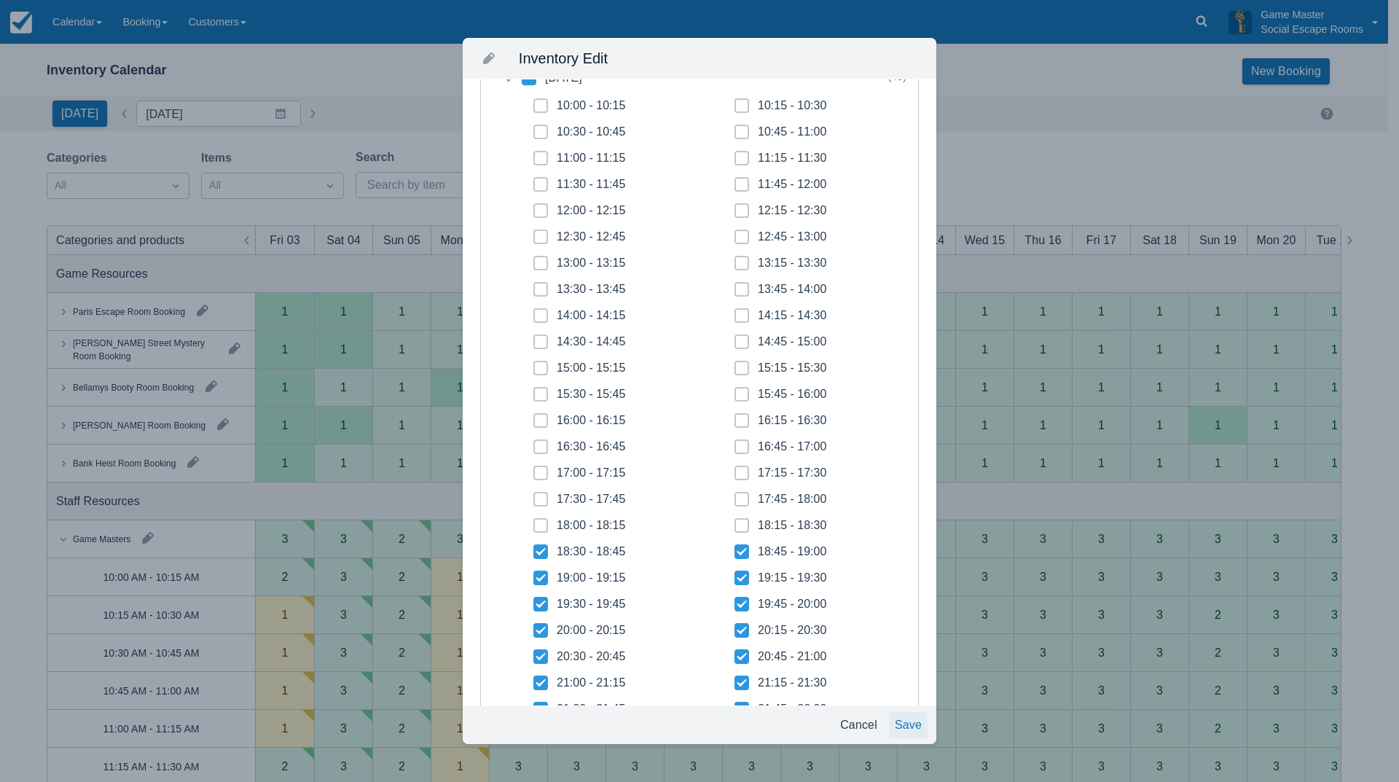
click at [904, 726] on button "Save" at bounding box center [908, 725] width 39 height 26
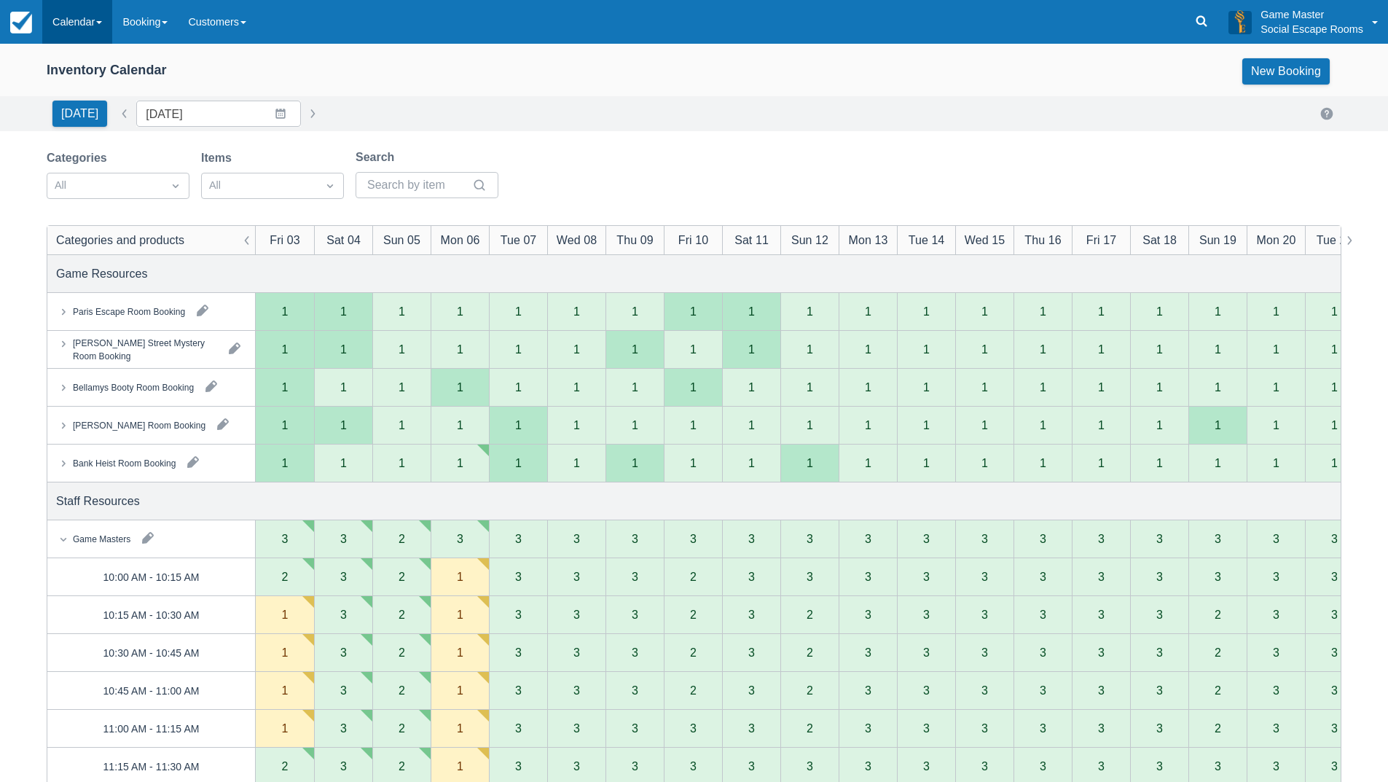
click at [59, 31] on link "Calendar" at bounding box center [77, 22] width 70 height 44
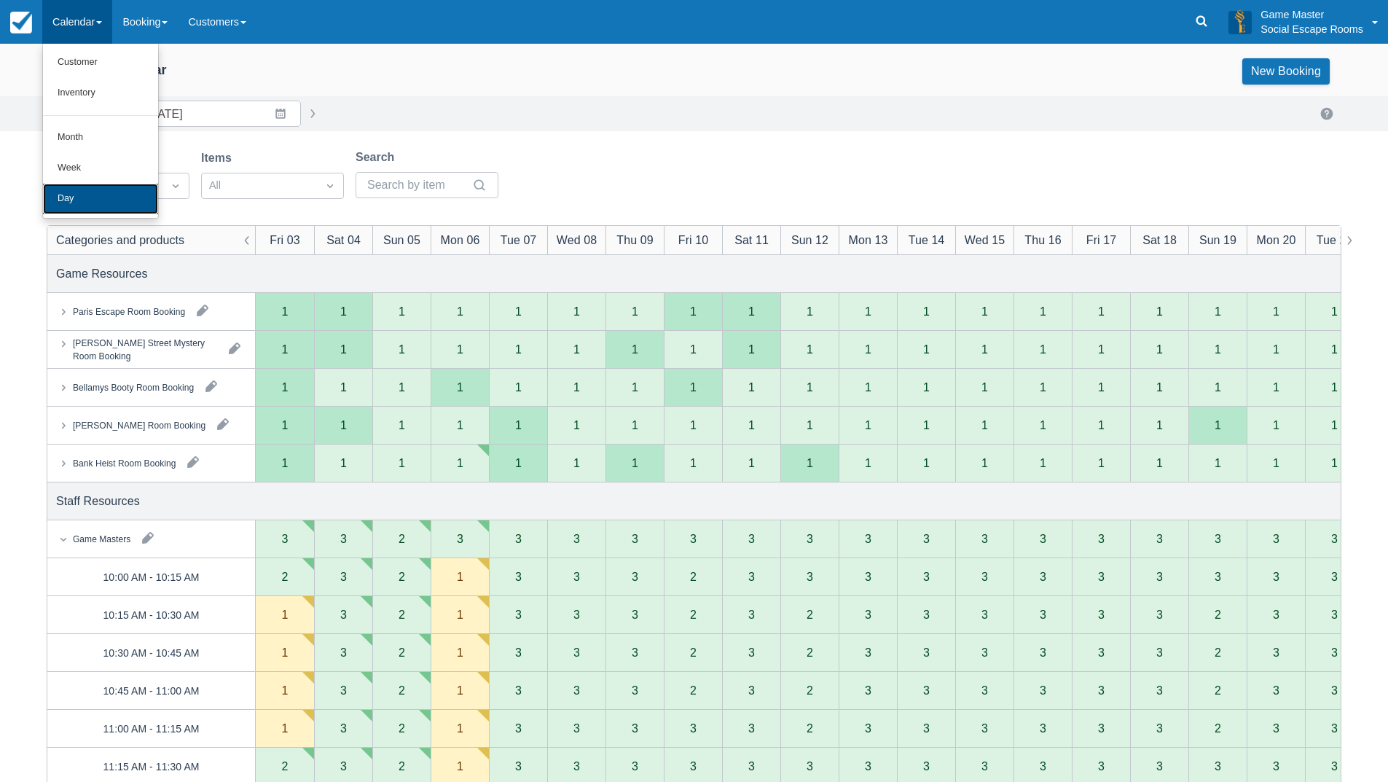
click at [60, 186] on link "Day" at bounding box center [100, 199] width 115 height 31
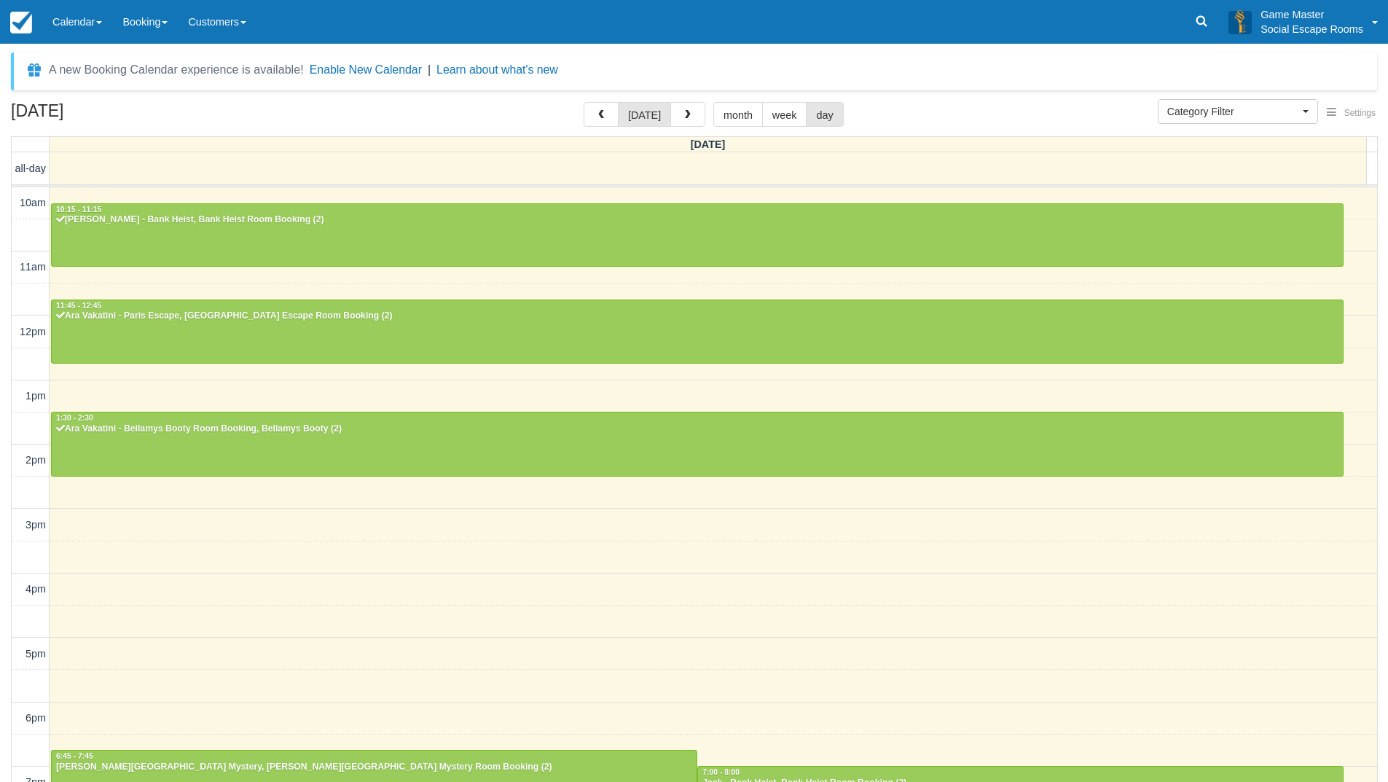
select select
